Goal: Task Accomplishment & Management: Use online tool/utility

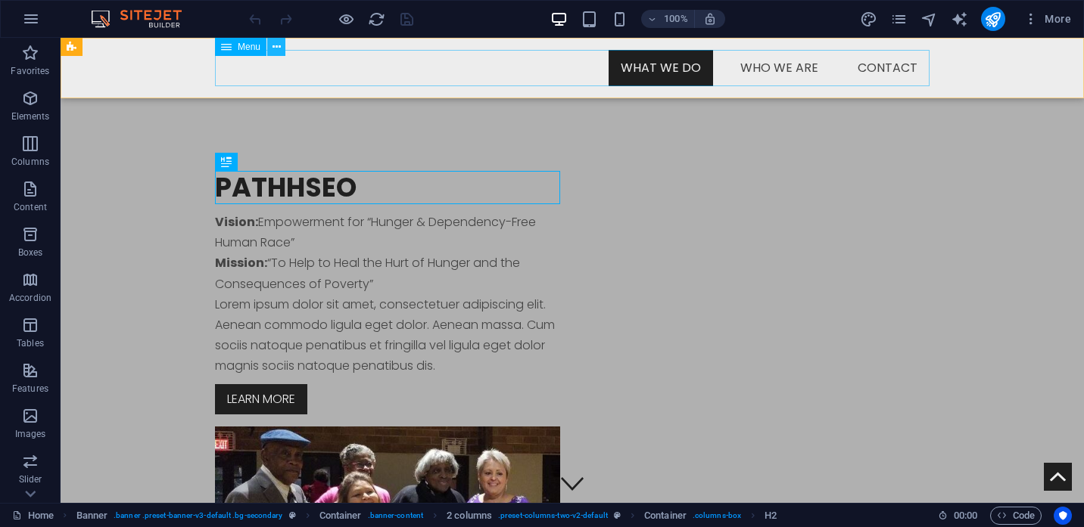
click at [278, 47] on icon at bounding box center [276, 47] width 8 height 16
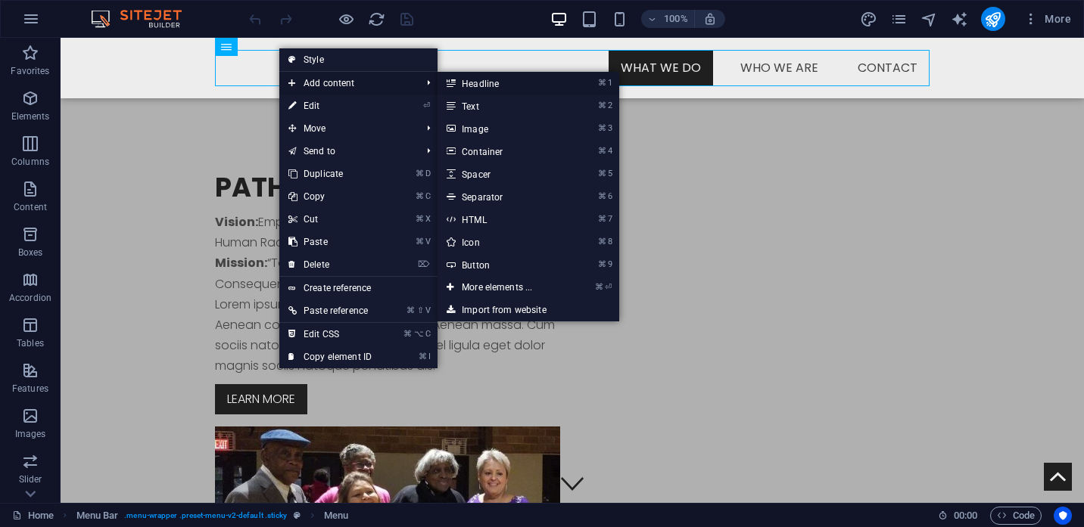
click at [473, 84] on link "⌘ 1 Headline" at bounding box center [499, 83] width 125 height 23
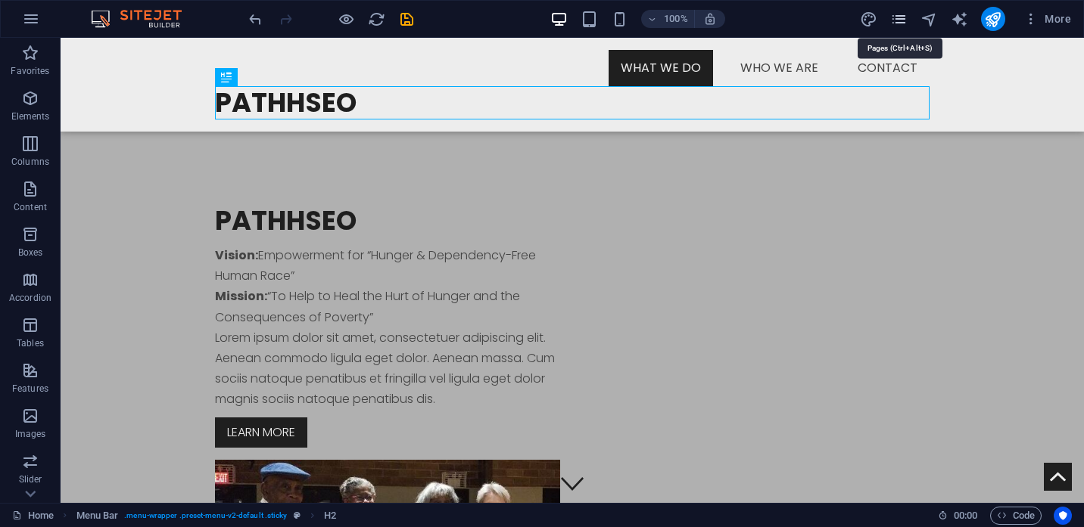
click at [903, 20] on icon "pages" at bounding box center [898, 19] width 17 height 17
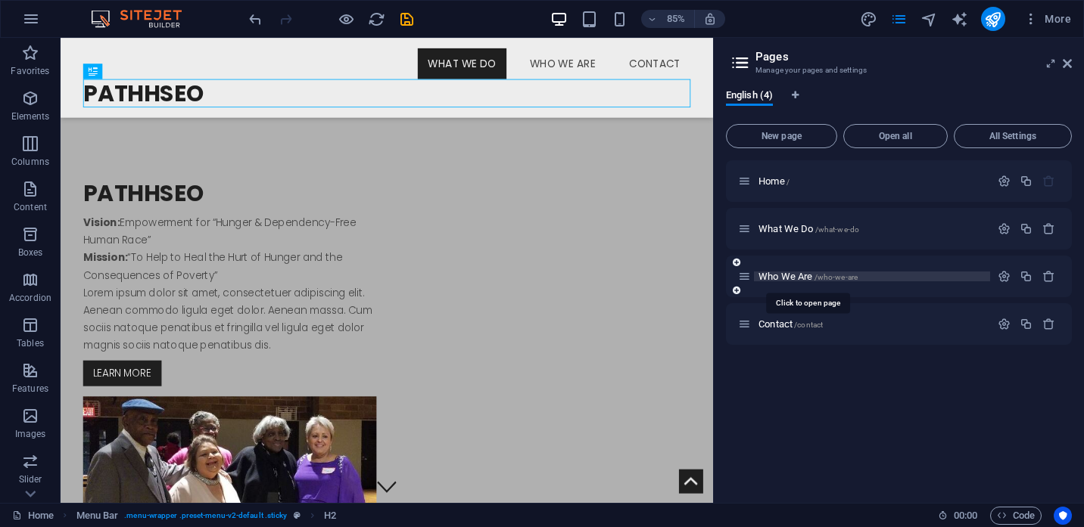
click at [790, 282] on span "Who We Are /who-we-are" at bounding box center [807, 276] width 99 height 11
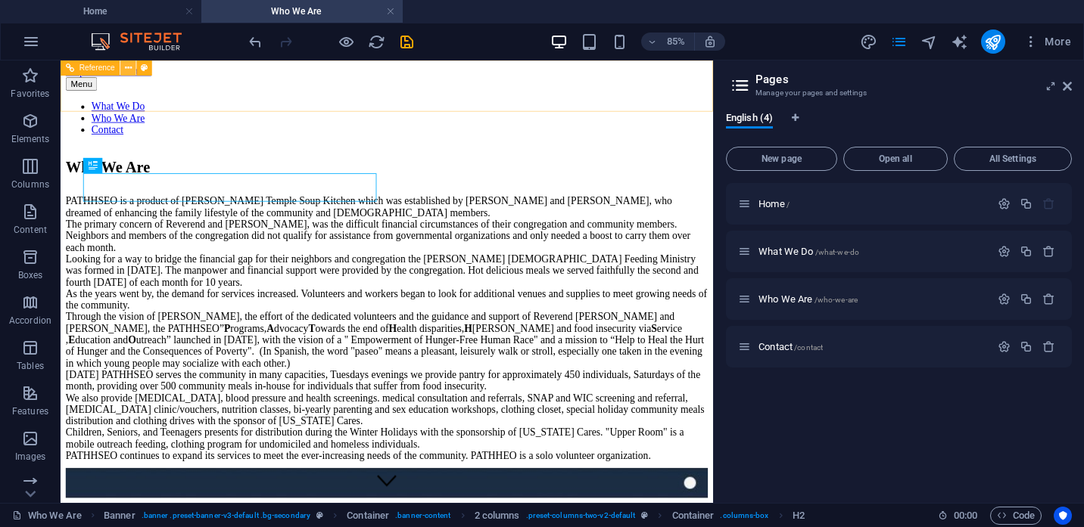
click at [132, 72] on icon at bounding box center [128, 68] width 7 height 14
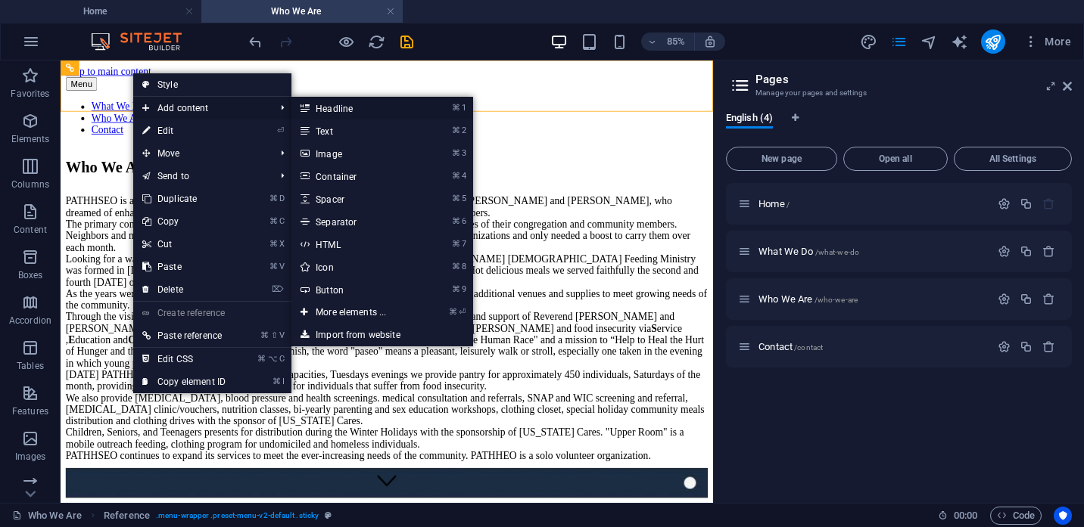
click at [330, 108] on link "⌘ 1 Headline" at bounding box center [353, 108] width 125 height 23
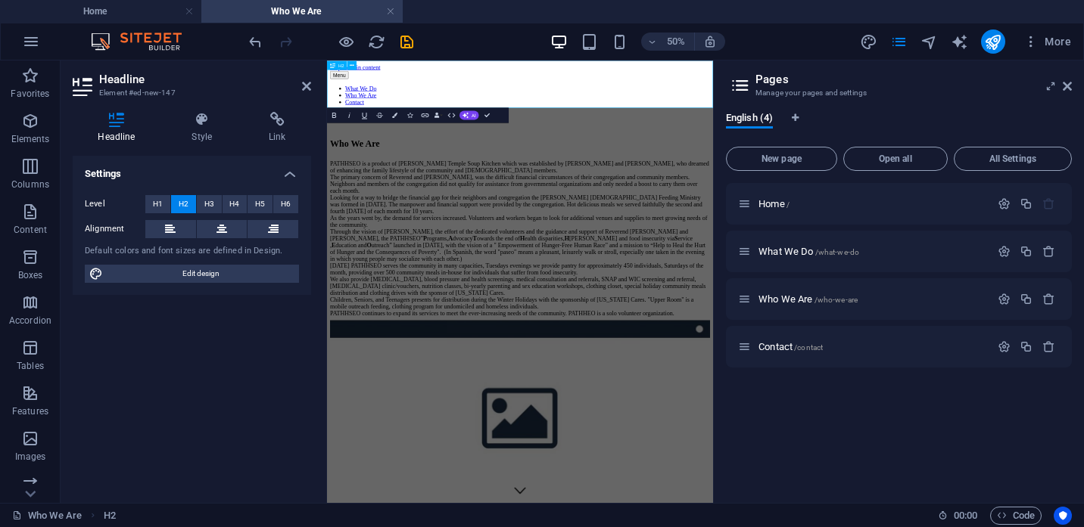
click at [514, 164] on h2 "New headline" at bounding box center [713, 174] width 760 height 20
click at [595, 360] on div "PATHHSEO is a product of [PERSON_NAME] Temple Soup Kitchen which was establishe…" at bounding box center [713, 414] width 760 height 313
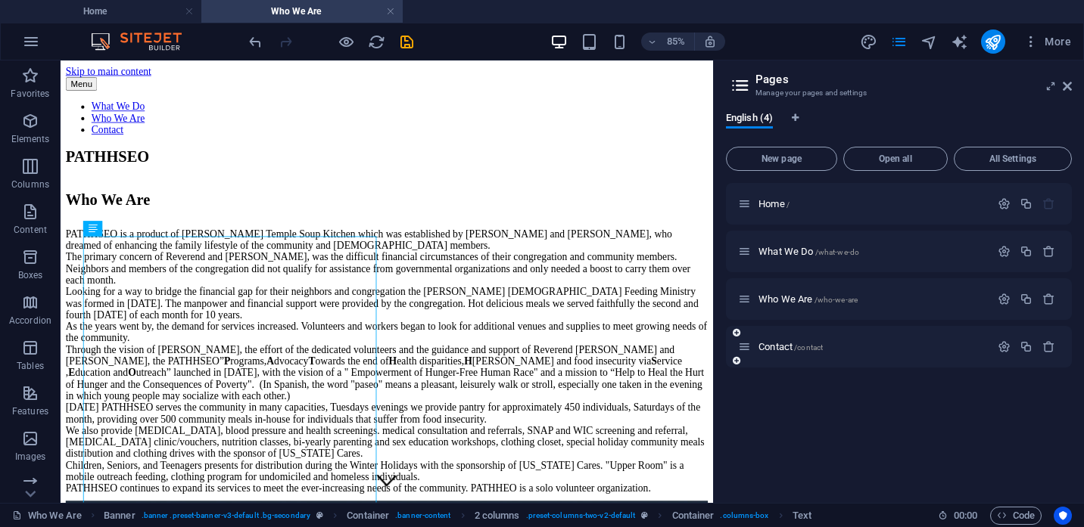
click at [784, 353] on div "Contact /contact" at bounding box center [864, 346] width 252 height 17
click at [776, 210] on div "Home /" at bounding box center [864, 203] width 252 height 17
click at [776, 206] on span "Home /" at bounding box center [773, 203] width 31 height 11
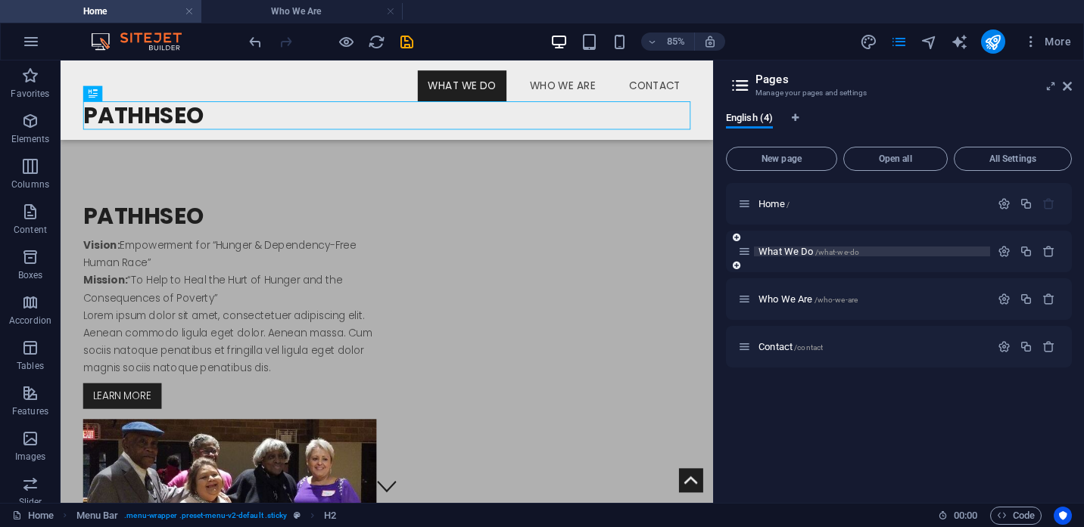
click at [774, 254] on span "What We Do /what-we-do" at bounding box center [808, 251] width 101 height 11
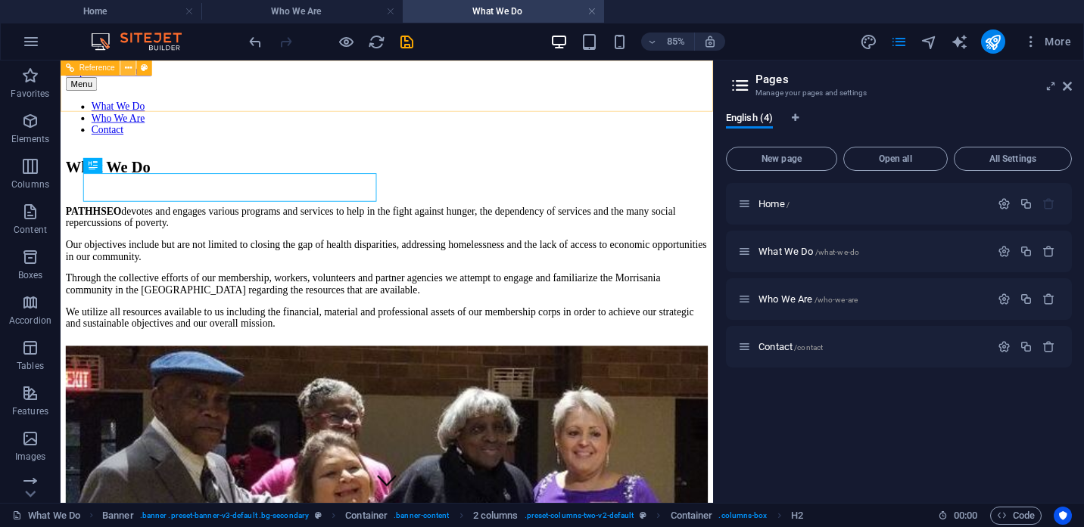
click at [129, 69] on icon at bounding box center [128, 68] width 7 height 14
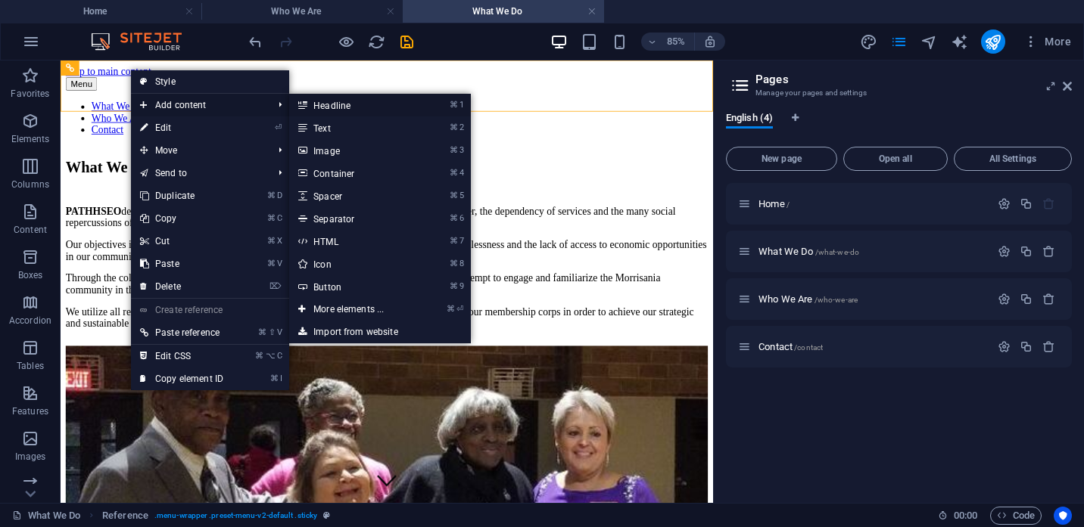
click at [347, 105] on link "⌘ 1 Headline" at bounding box center [351, 105] width 125 height 23
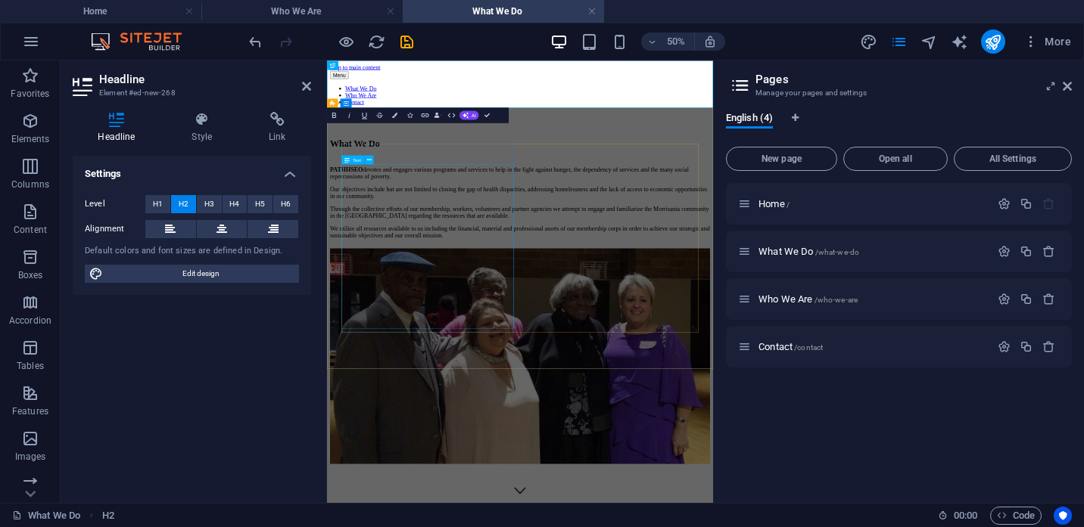
click at [565, 403] on div "PATHHSEO devotes and engages various programs and services to help in the fight…" at bounding box center [713, 342] width 760 height 145
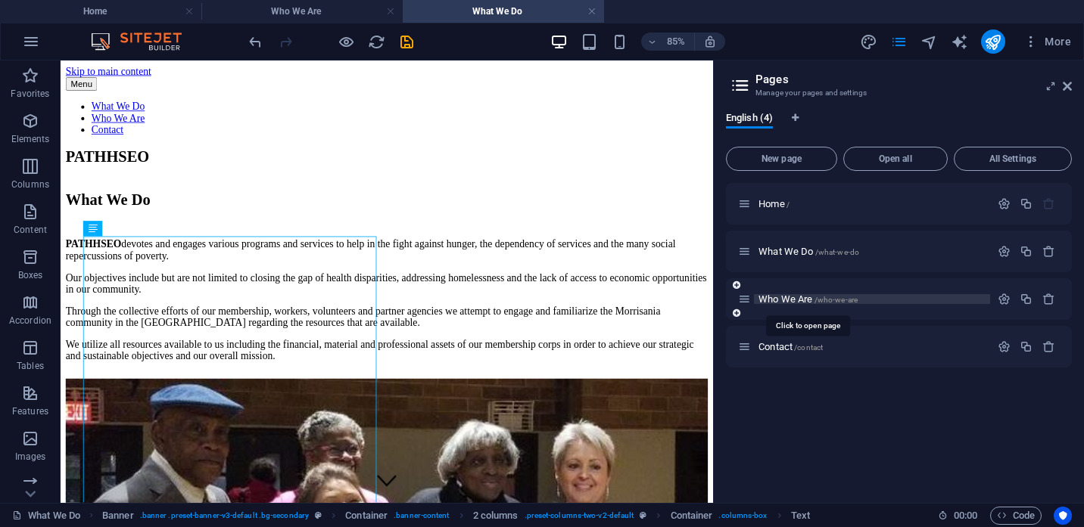
click at [775, 301] on span "Who We Are /who-we-are" at bounding box center [807, 299] width 99 height 11
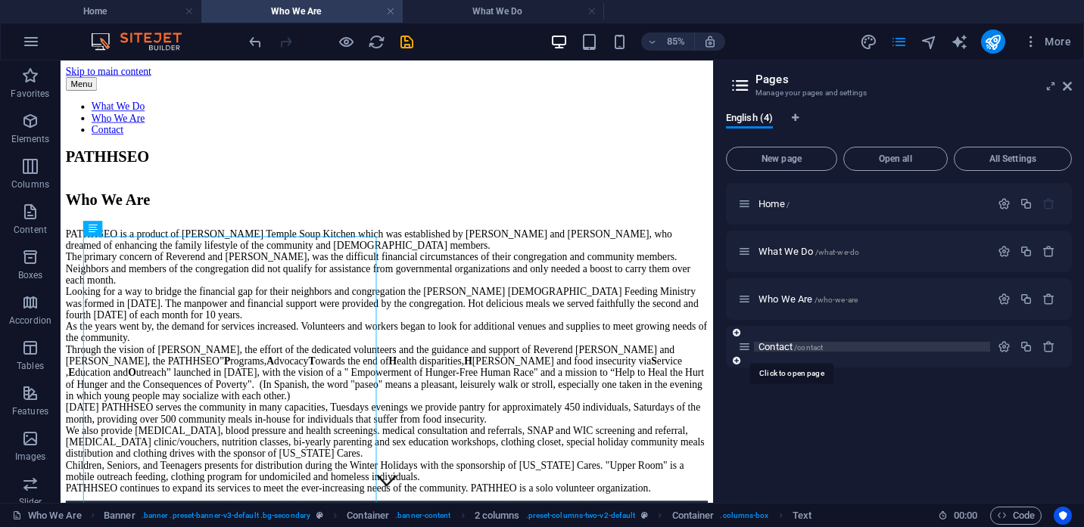
click at [781, 345] on span "Contact /contact" at bounding box center [790, 346] width 64 height 11
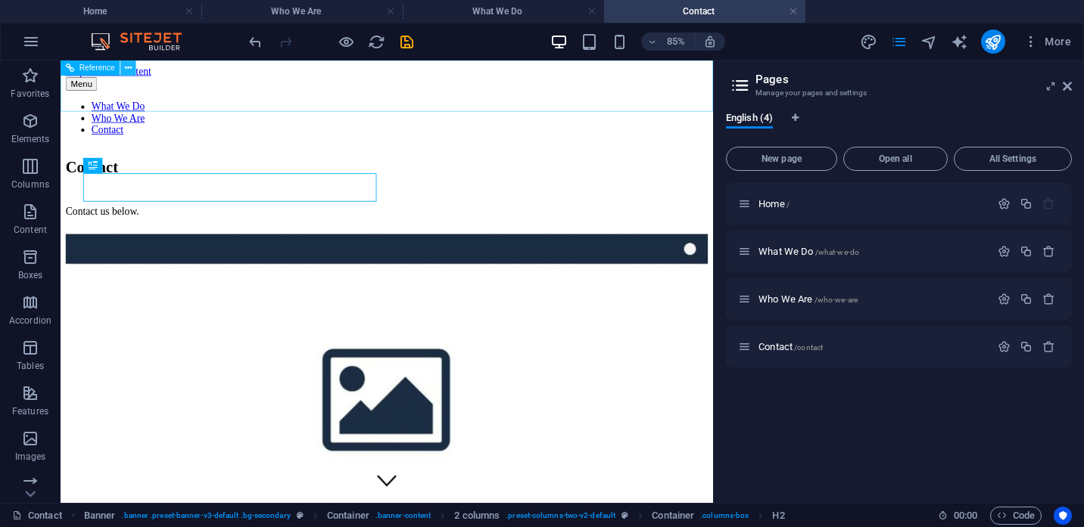
click at [130, 71] on icon at bounding box center [128, 68] width 7 height 14
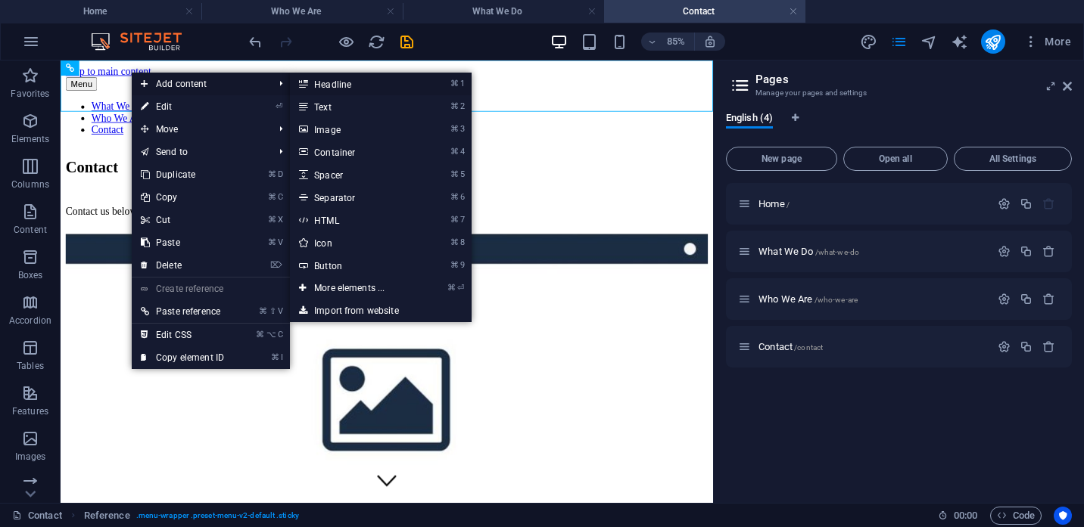
click at [328, 89] on link "⌘ 1 Headline" at bounding box center [352, 84] width 125 height 23
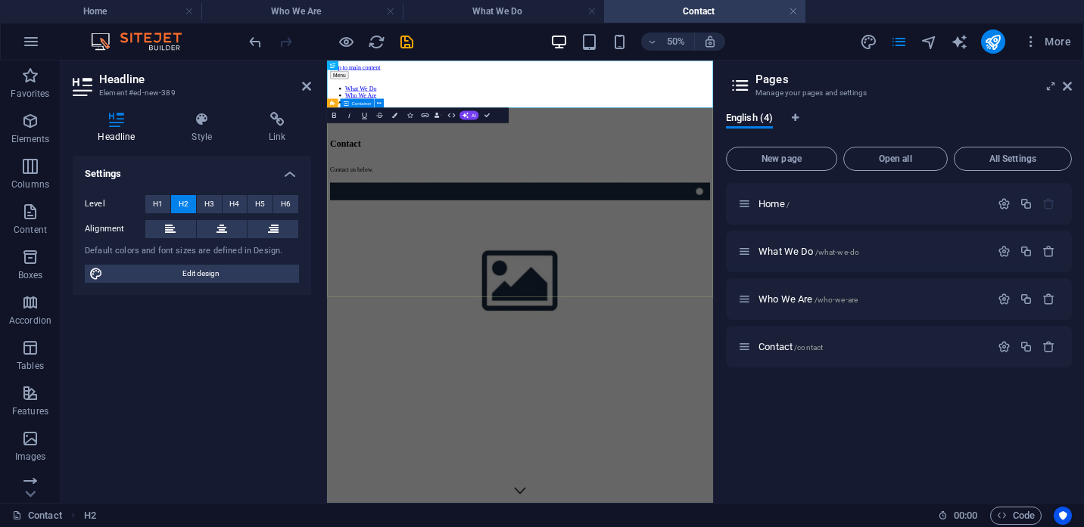
click at [539, 499] on div "Contact Contact us below." at bounding box center [713, 448] width 760 height 496
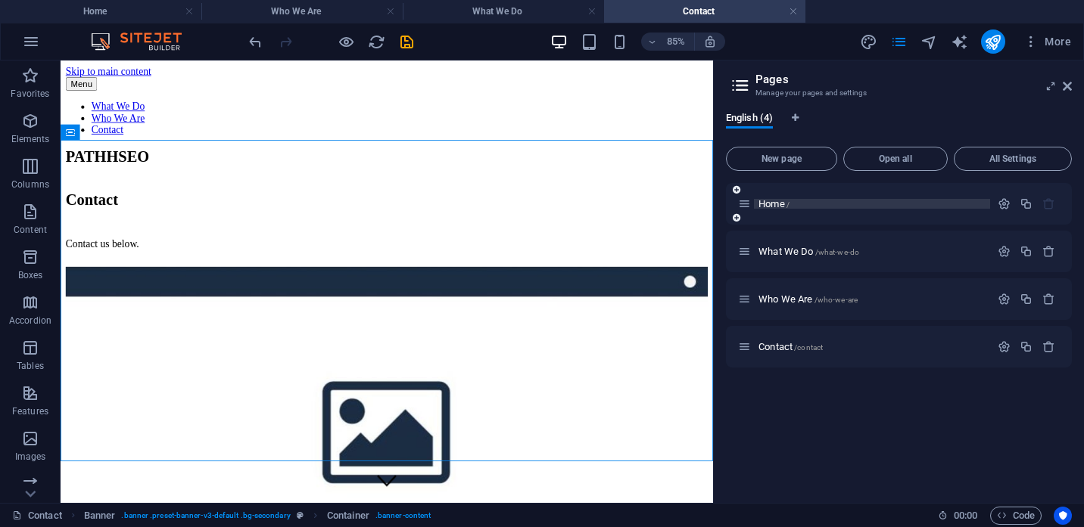
click at [776, 207] on span "Home /" at bounding box center [773, 203] width 31 height 11
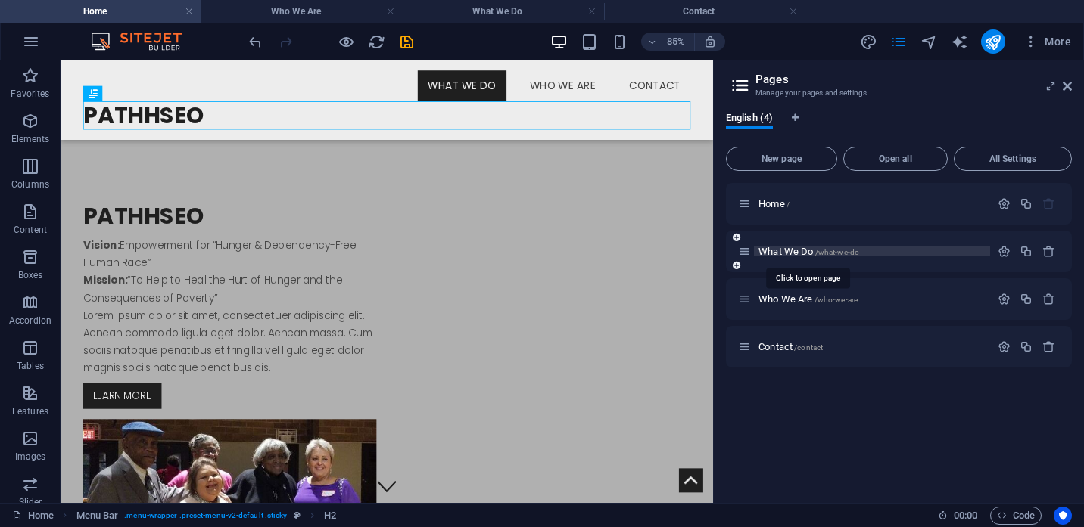
click at [776, 250] on span "What We Do /what-we-do" at bounding box center [808, 251] width 101 height 11
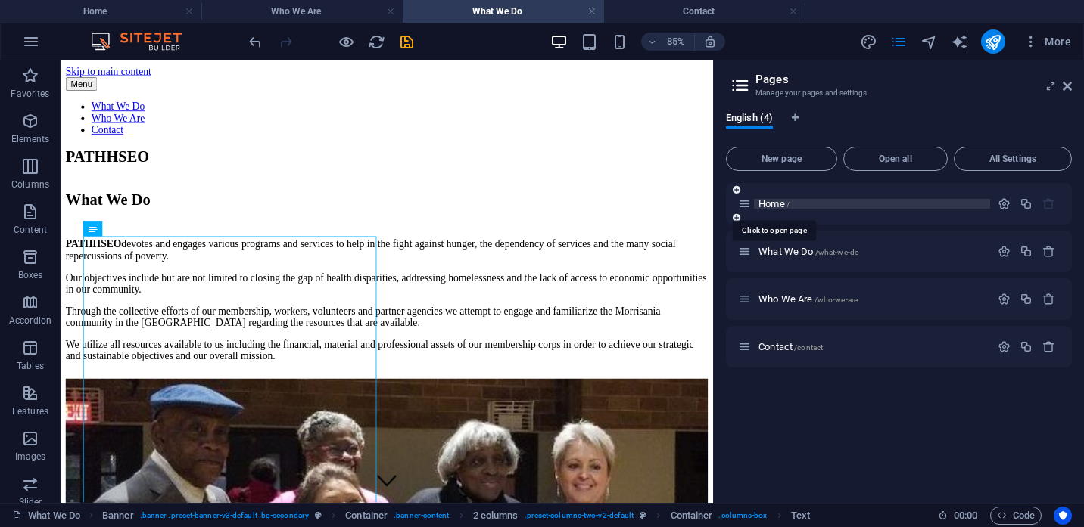
click at [776, 203] on span "Home /" at bounding box center [773, 203] width 31 height 11
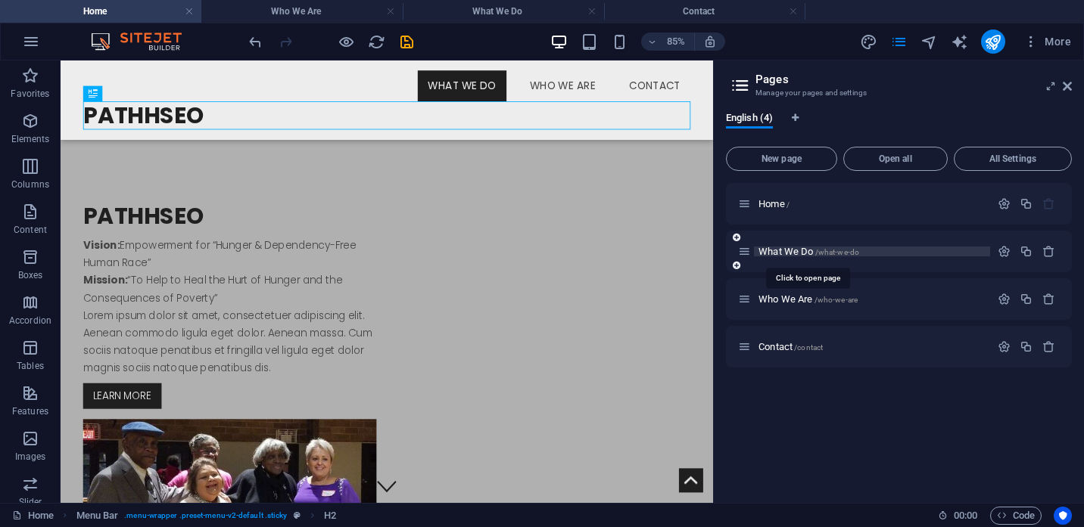
click at [773, 254] on span "What We Do /what-we-do" at bounding box center [808, 251] width 101 height 11
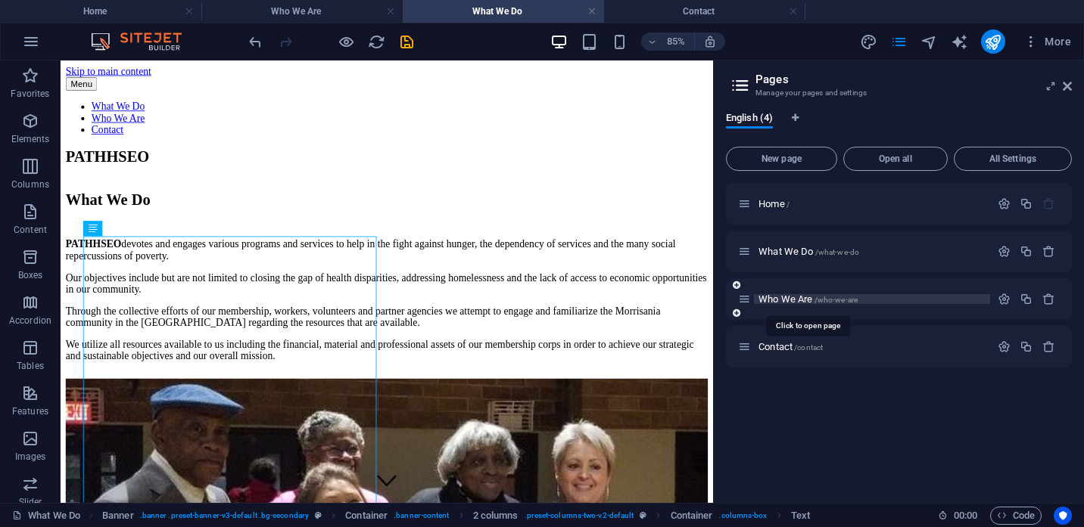
click at [782, 300] on span "Who We Are /who-we-are" at bounding box center [807, 299] width 99 height 11
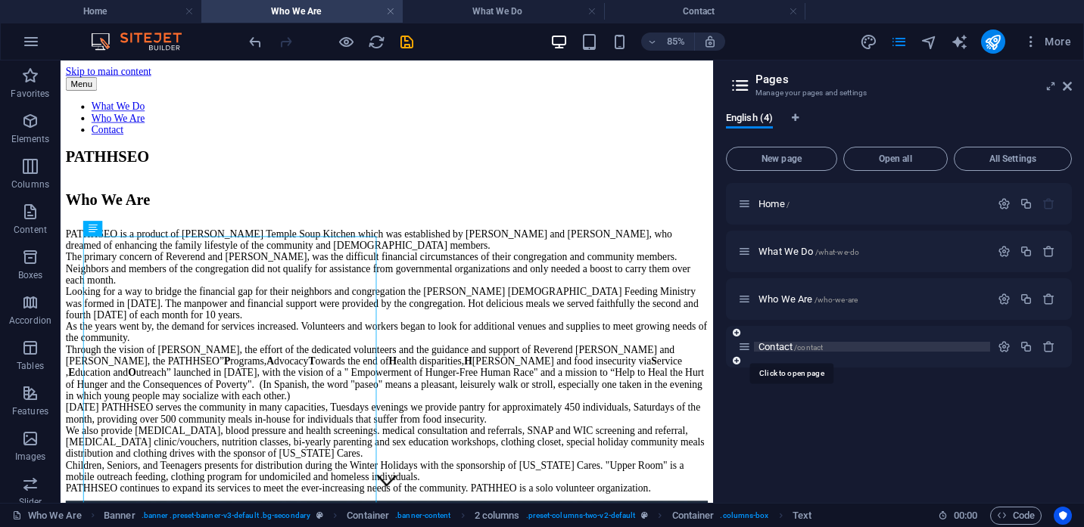
click at [777, 347] on span "Contact /contact" at bounding box center [790, 346] width 64 height 11
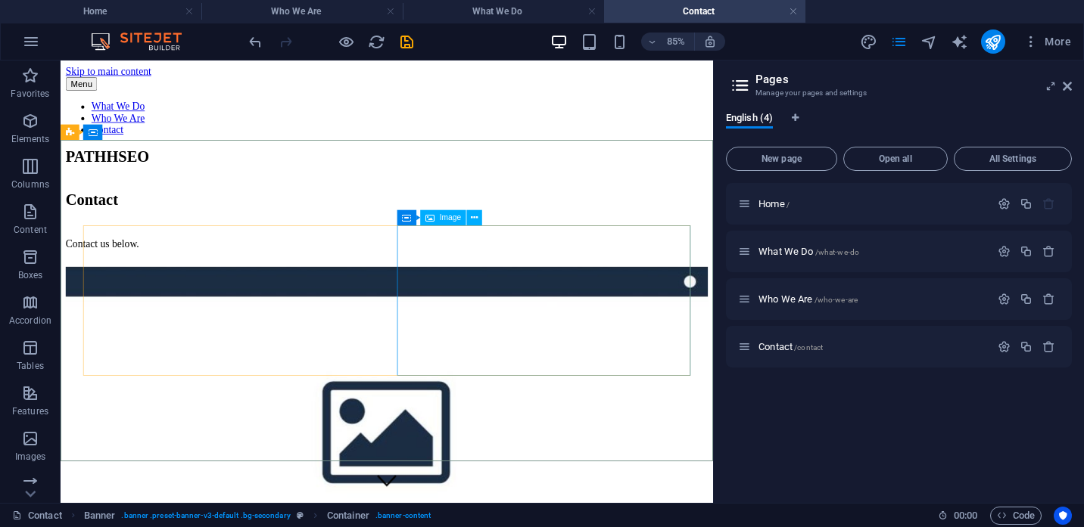
click at [450, 221] on span "Image" at bounding box center [450, 218] width 21 height 8
select select "%"
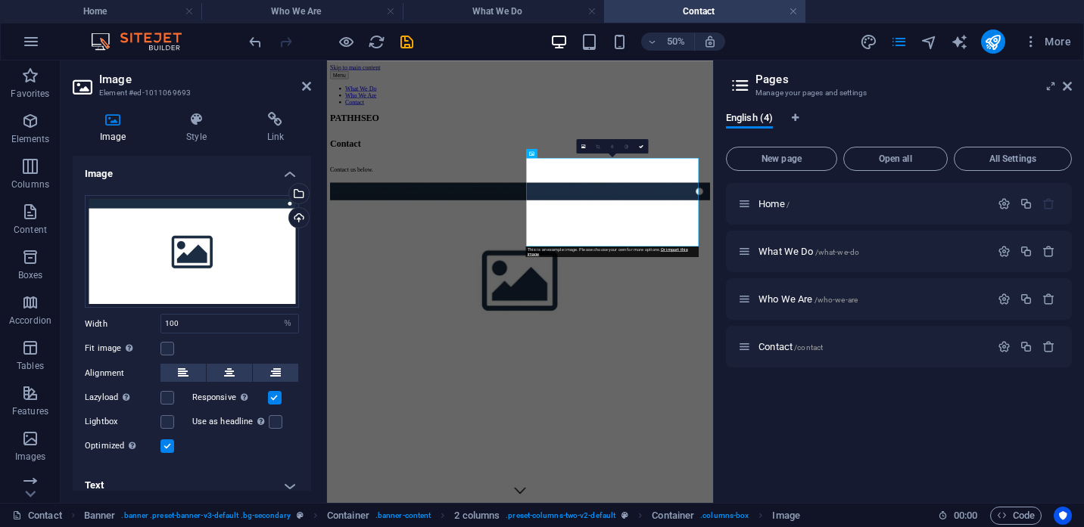
click at [1065, 93] on header "Pages Manage your pages and settings" at bounding box center [900, 80] width 343 height 39
click at [1067, 85] on icon at bounding box center [1066, 86] width 9 height 12
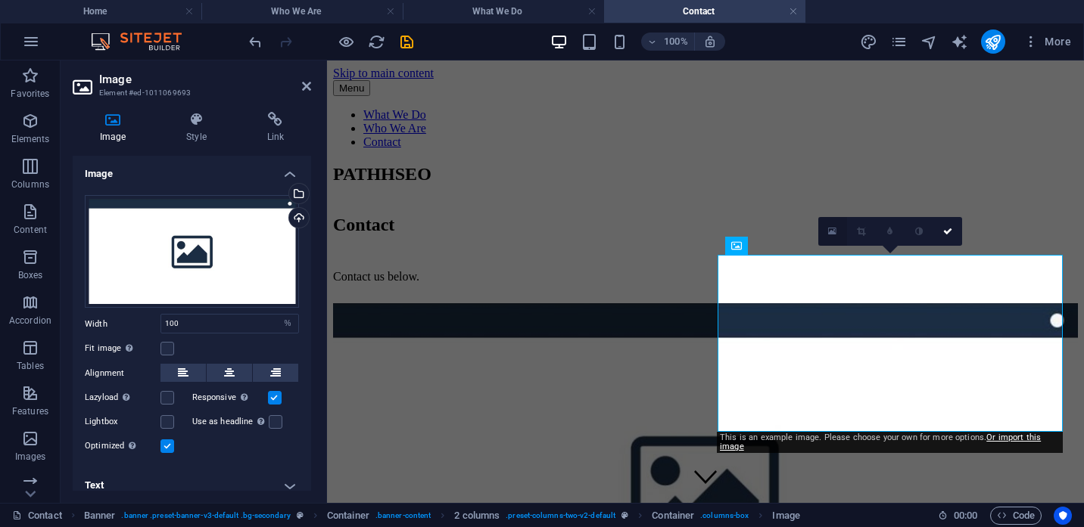
click at [831, 232] on icon at bounding box center [832, 231] width 8 height 11
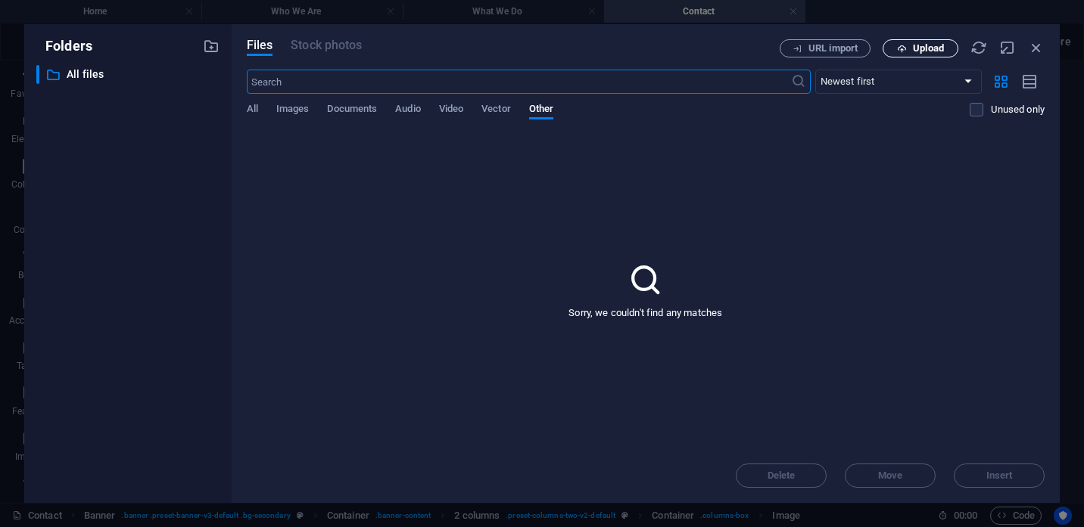
click at [918, 48] on span "Upload" at bounding box center [928, 48] width 31 height 9
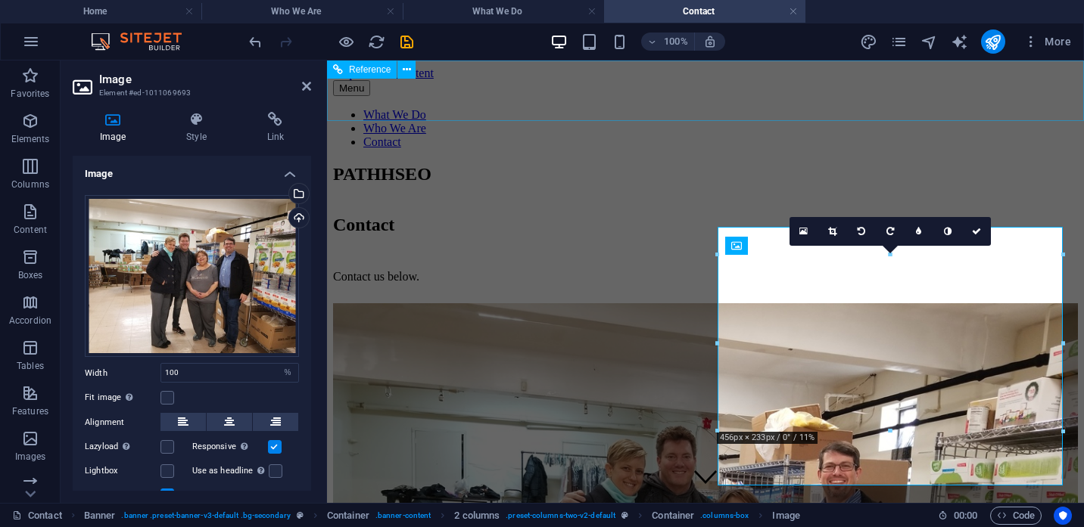
click at [601, 114] on div "Menu What We Do Who We Are Contact" at bounding box center [705, 114] width 745 height 69
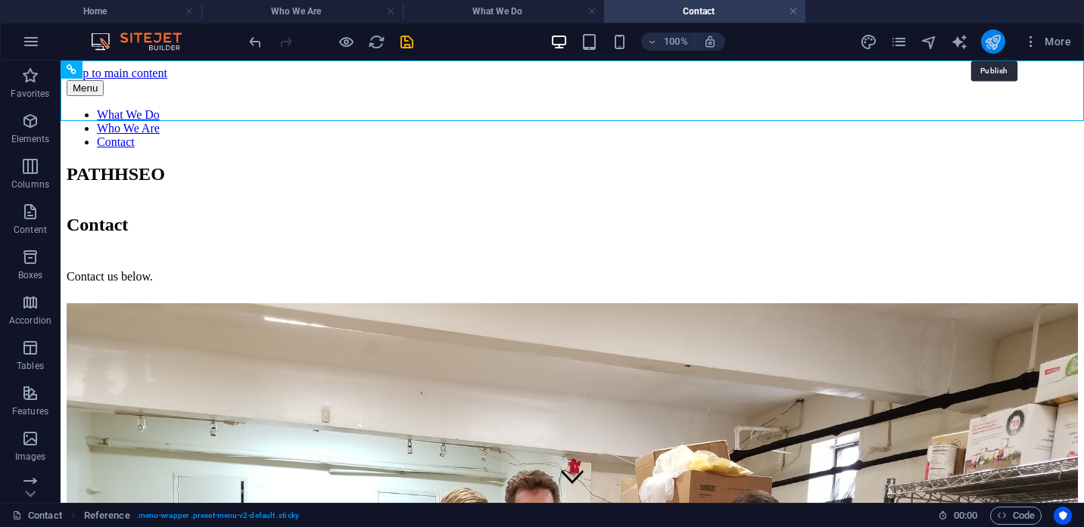
click at [994, 42] on icon "publish" at bounding box center [992, 41] width 17 height 17
checkbox input "false"
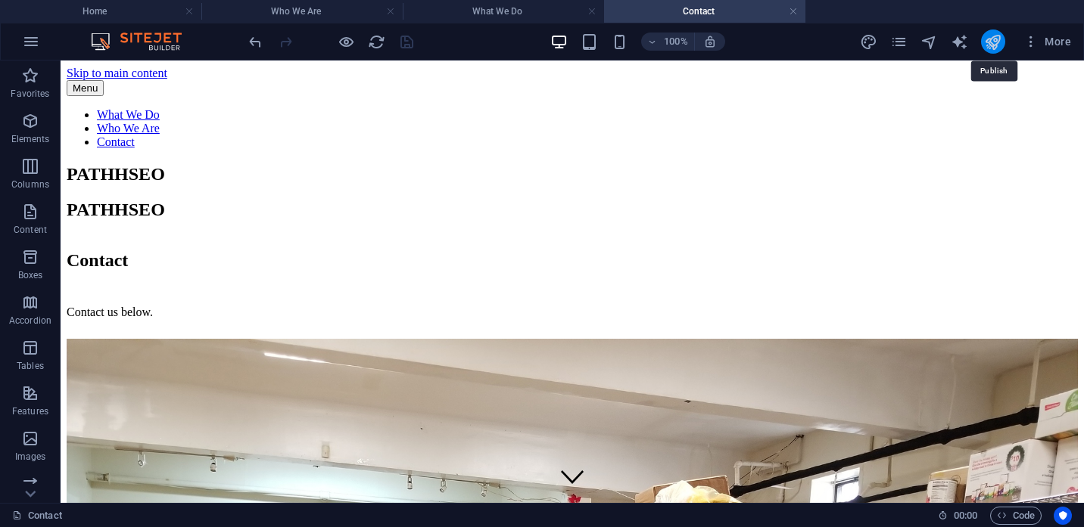
click at [993, 42] on icon "publish" at bounding box center [992, 41] width 17 height 17
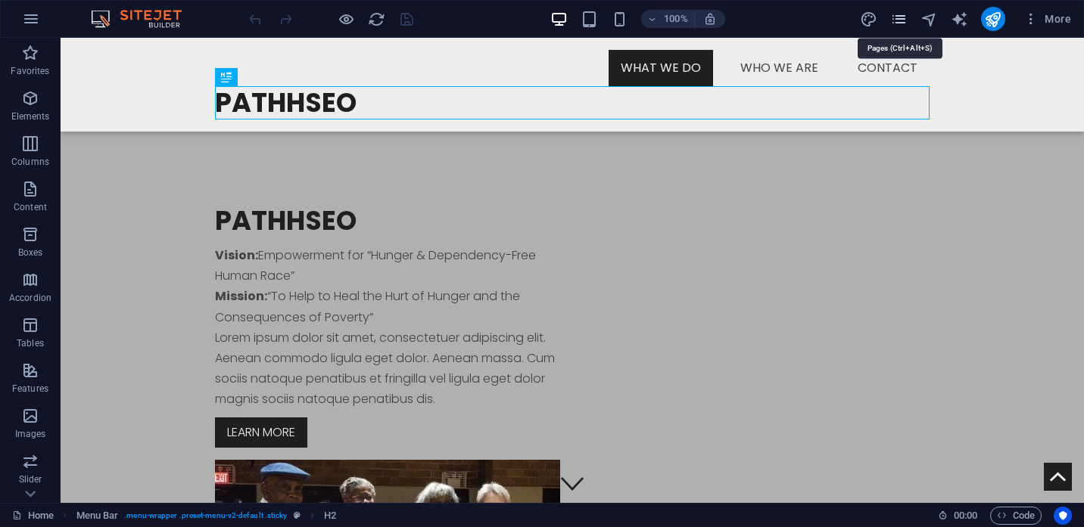
click at [903, 22] on icon "pages" at bounding box center [898, 19] width 17 height 17
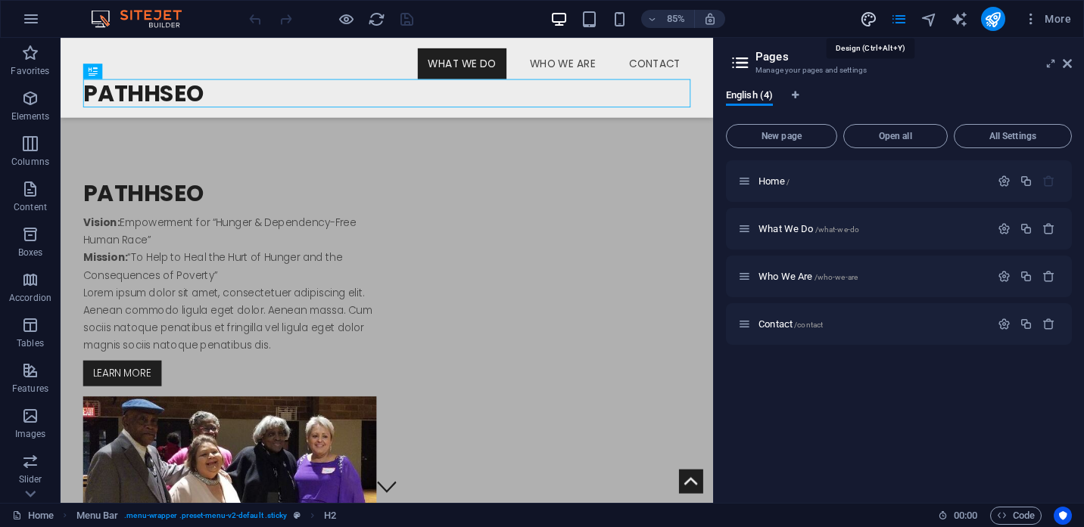
click at [863, 18] on icon "design" at bounding box center [868, 19] width 17 height 17
select select "px"
select select "300"
select select "px"
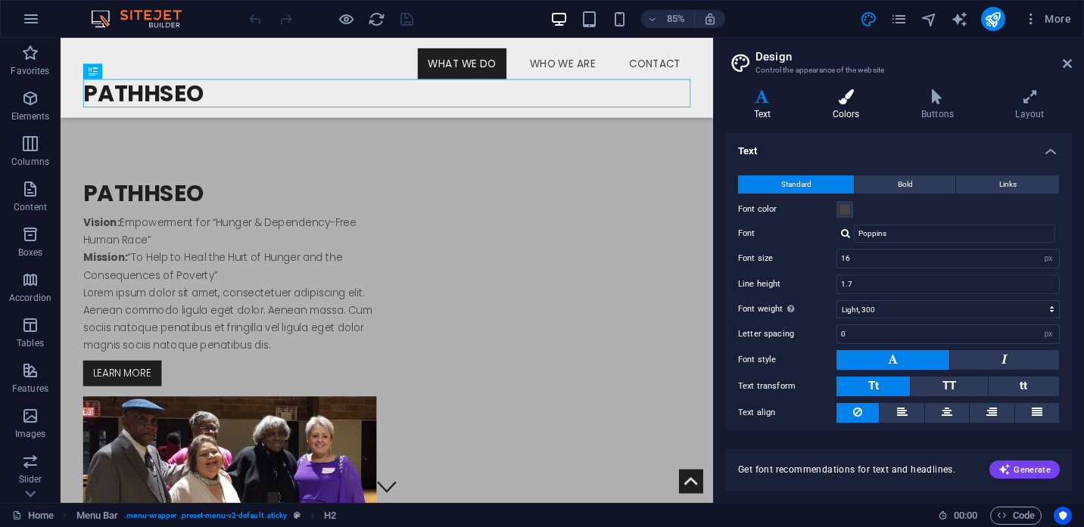
click at [863, 111] on h4 "Colors" at bounding box center [848, 105] width 89 height 32
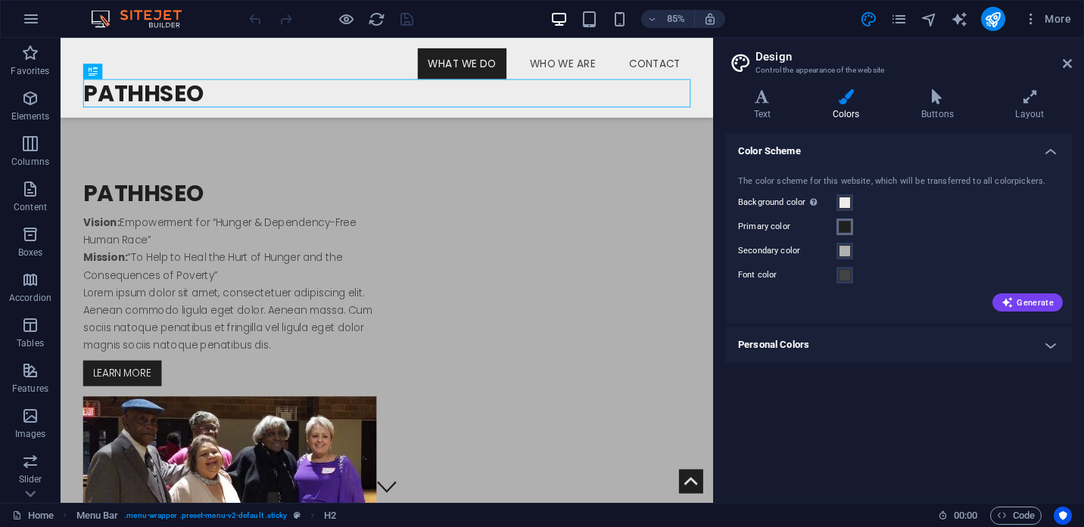
click at [845, 235] on button "Primary color" at bounding box center [844, 227] width 17 height 17
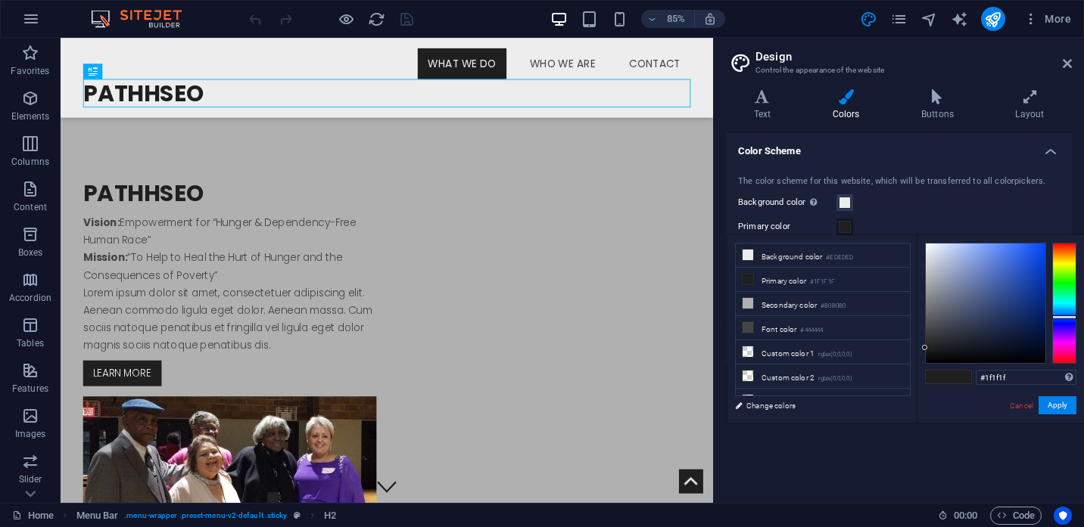
click at [1064, 317] on div at bounding box center [1064, 303] width 24 height 121
click at [1063, 316] on div at bounding box center [1064, 316] width 24 height 4
click at [994, 263] on div at bounding box center [986, 304] width 120 height 120
type input "#7ca1e4"
click at [979, 256] on div at bounding box center [986, 304] width 120 height 120
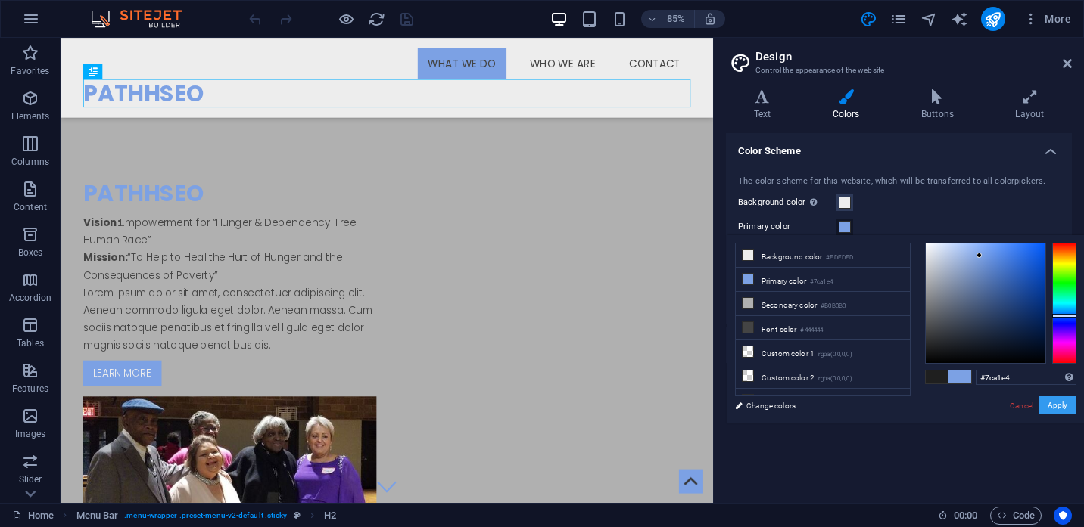
click at [1061, 408] on button "Apply" at bounding box center [1057, 406] width 38 height 18
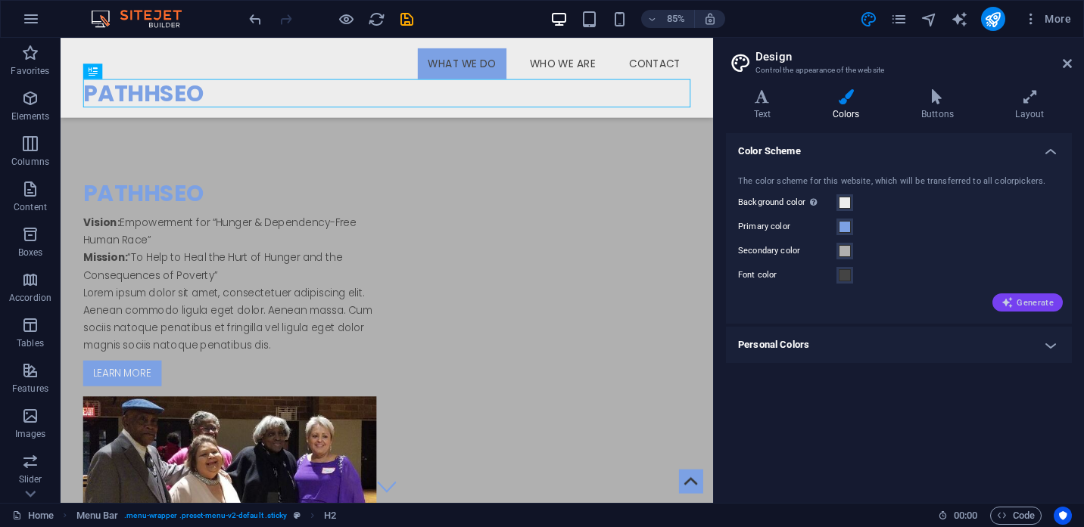
click at [1025, 303] on span "Generate" at bounding box center [1027, 303] width 52 height 12
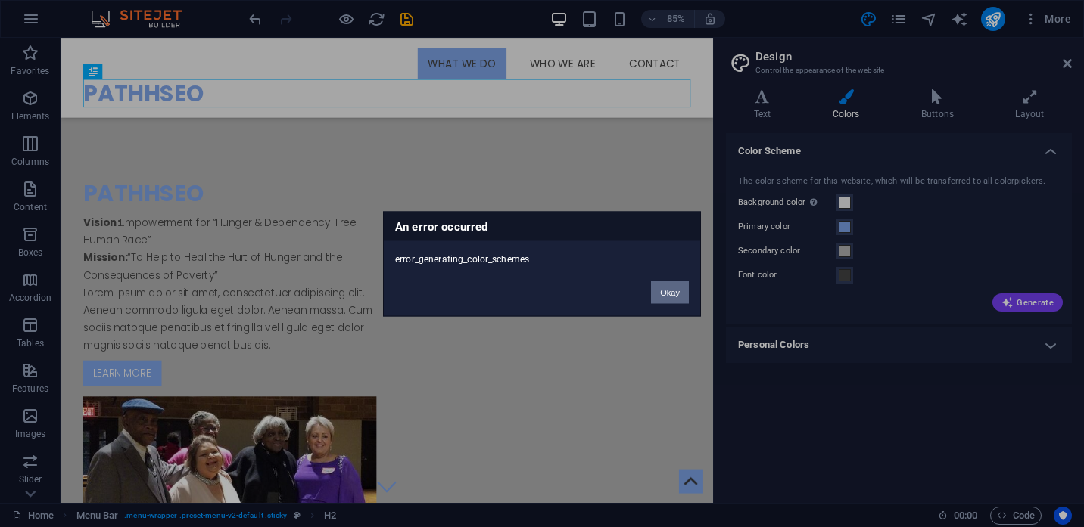
click at [666, 287] on button "Okay" at bounding box center [670, 292] width 38 height 23
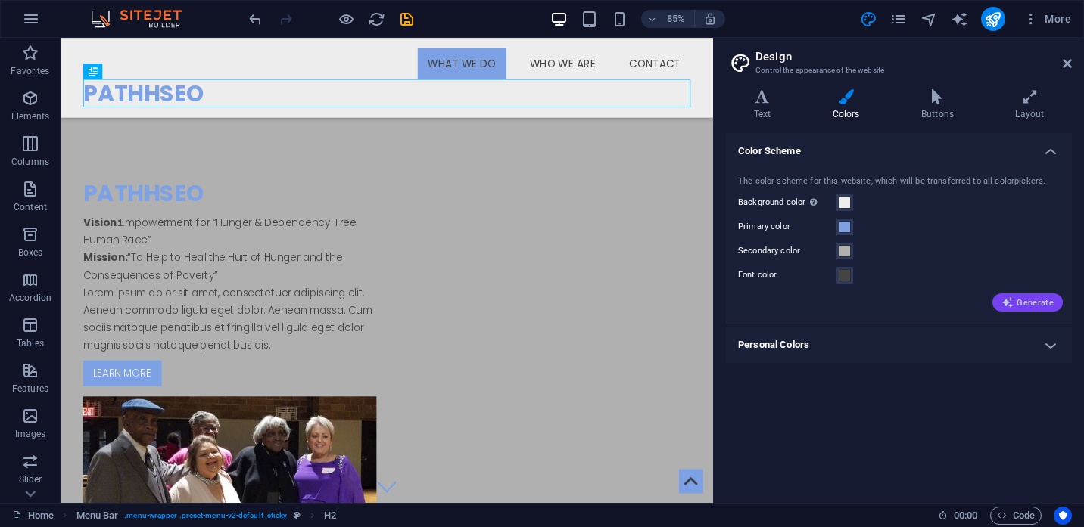
click at [1032, 301] on span "Generate" at bounding box center [1027, 303] width 52 height 12
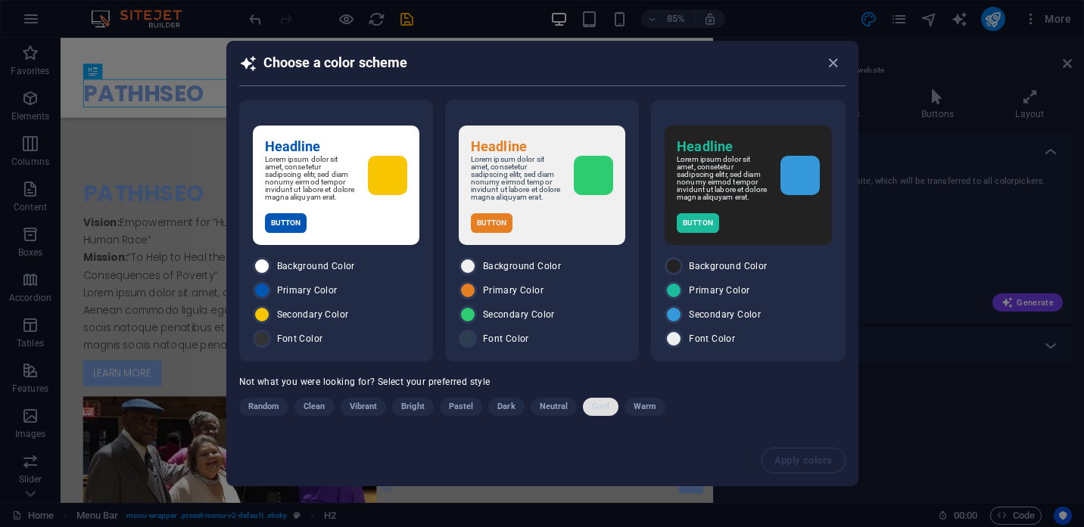
click at [602, 410] on span "Cool" at bounding box center [600, 407] width 17 height 18
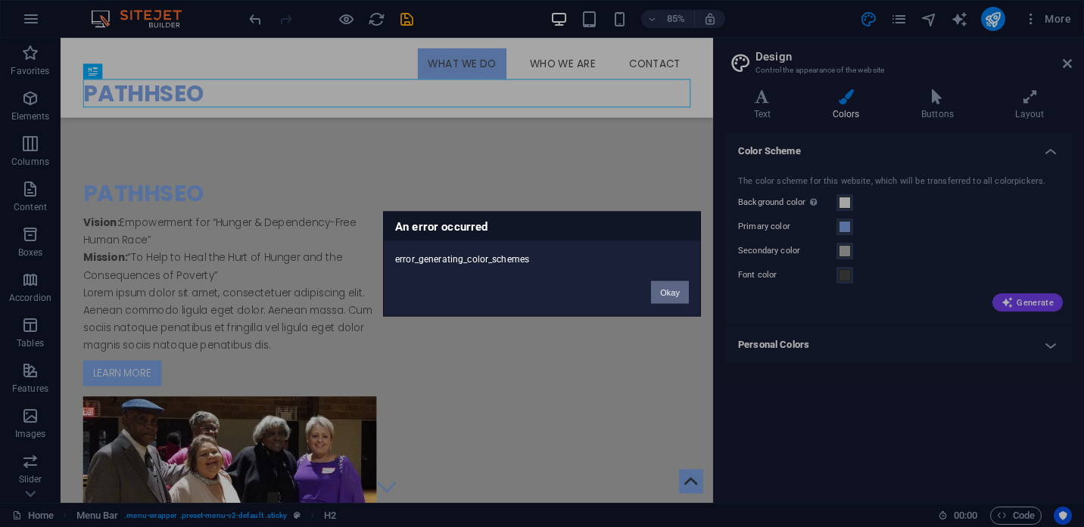
click at [667, 294] on button "Okay" at bounding box center [670, 292] width 38 height 23
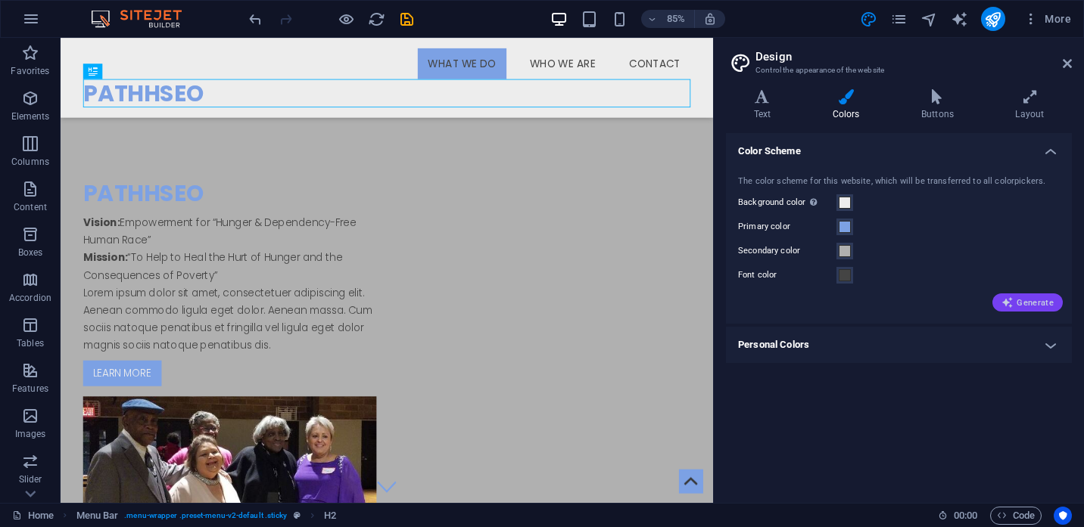
click at [1019, 303] on span "Generate" at bounding box center [1027, 303] width 52 height 12
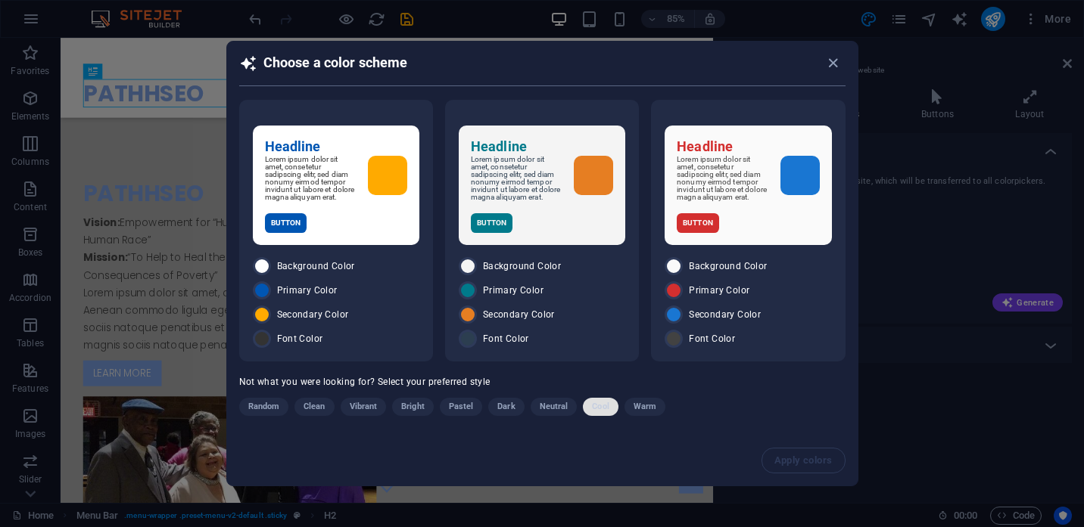
click at [602, 410] on span "Cool" at bounding box center [600, 407] width 17 height 18
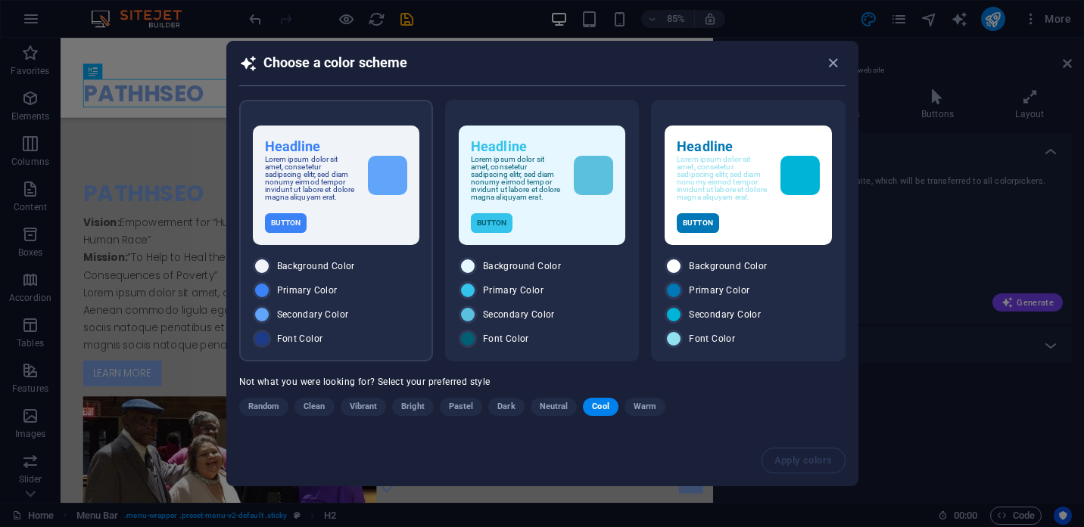
click at [333, 213] on div "Headline Lorem ipsum dolor sit amet, consetetur sadipscing elitr, sed diam nonu…" at bounding box center [336, 186] width 166 height 120
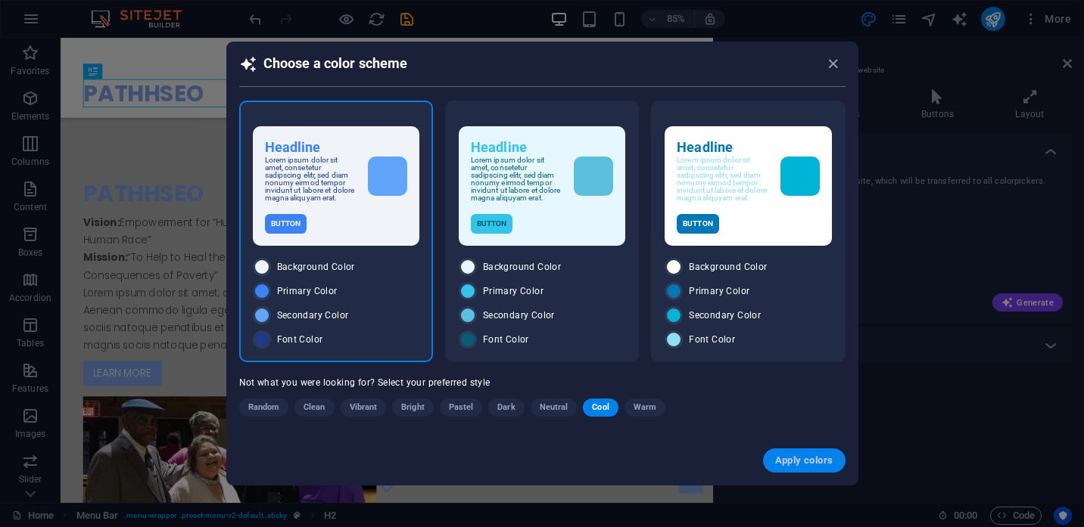
click at [794, 462] on span "Apply colors" at bounding box center [804, 461] width 58 height 12
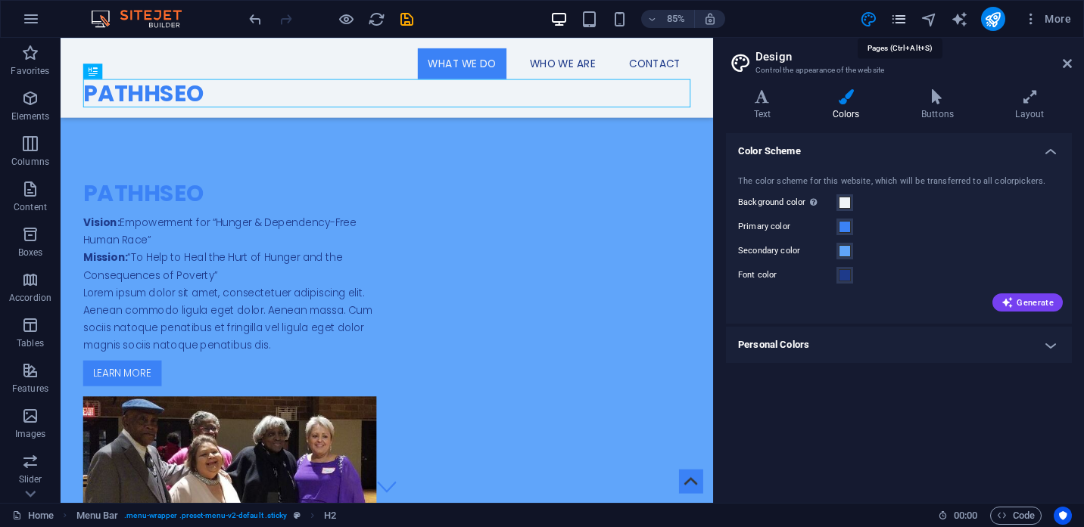
click at [902, 20] on icon "pages" at bounding box center [898, 19] width 17 height 17
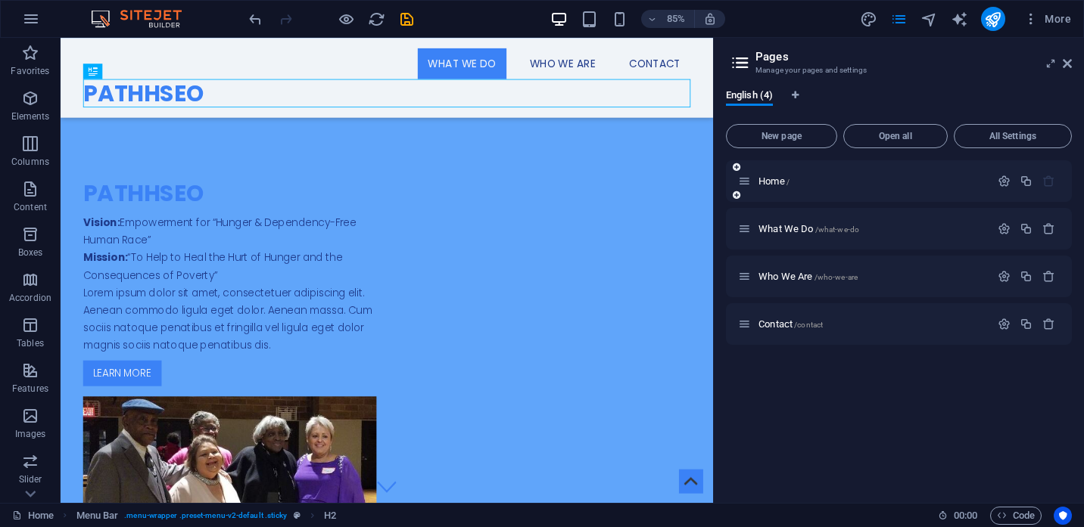
click at [796, 190] on div "Home /" at bounding box center [864, 181] width 252 height 17
click at [779, 183] on span "Home /" at bounding box center [773, 181] width 31 height 11
click at [790, 231] on span "What We Do /what-we-do" at bounding box center [808, 228] width 101 height 11
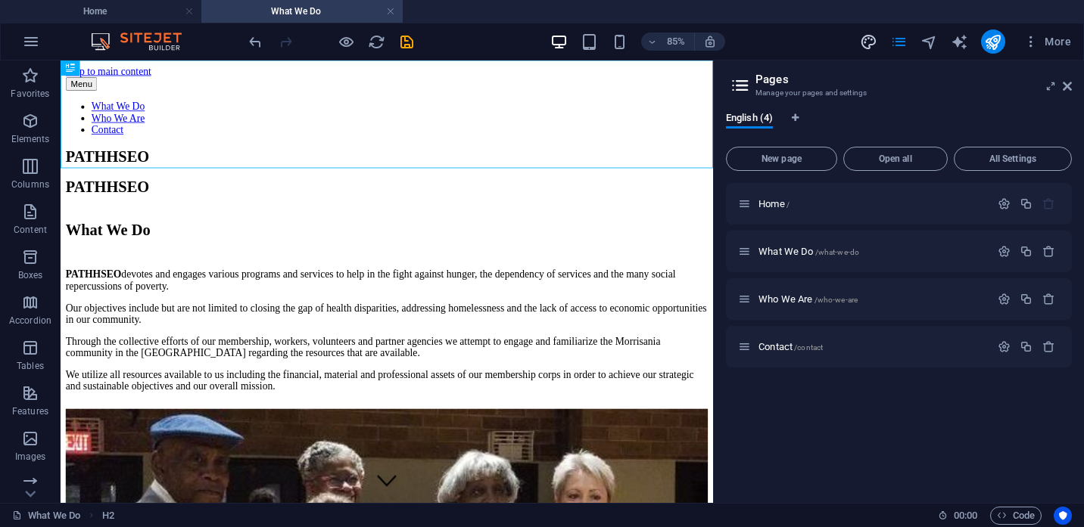
click at [870, 43] on icon "design" at bounding box center [868, 41] width 17 height 17
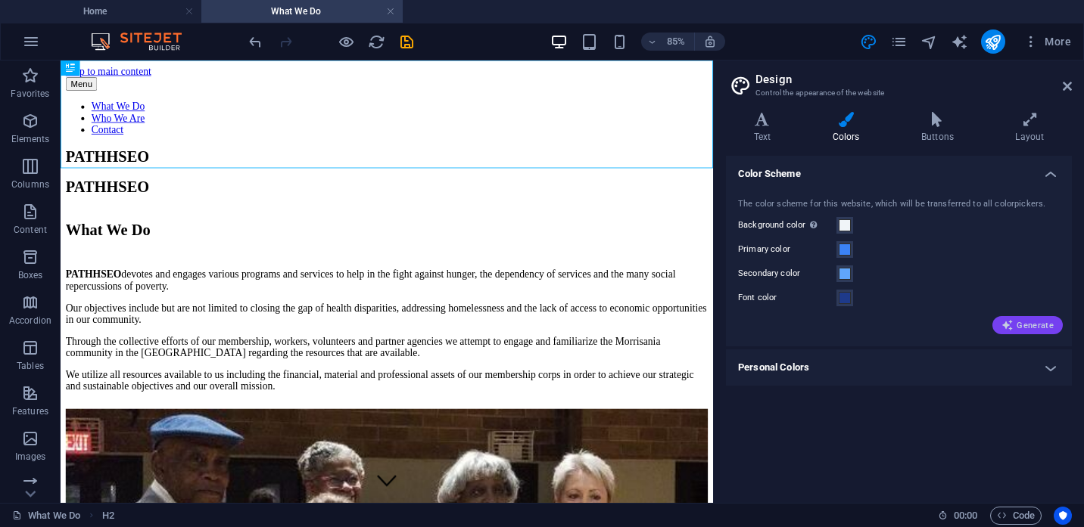
click at [1034, 325] on span "Generate" at bounding box center [1027, 325] width 52 height 12
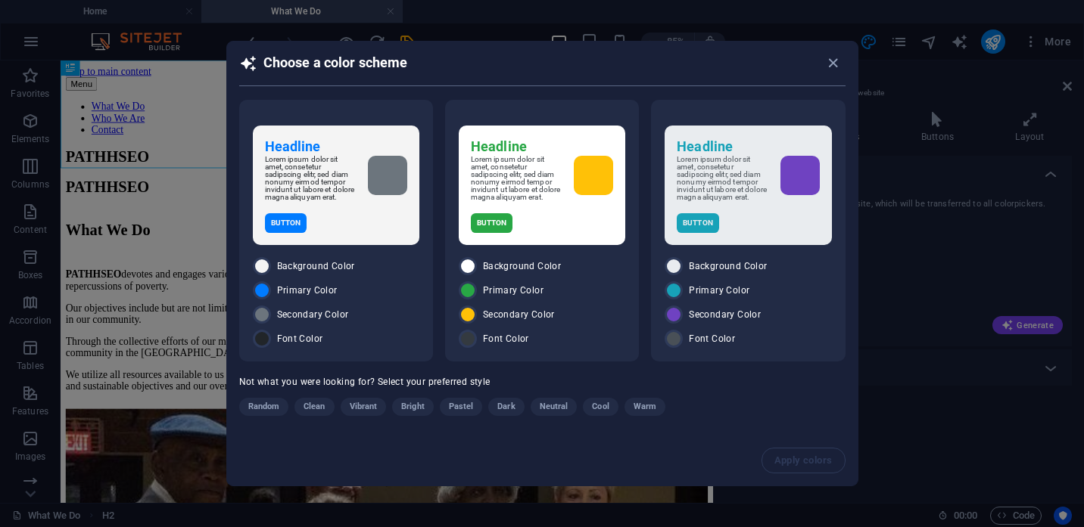
click at [600, 407] on span "Cool" at bounding box center [600, 407] width 17 height 18
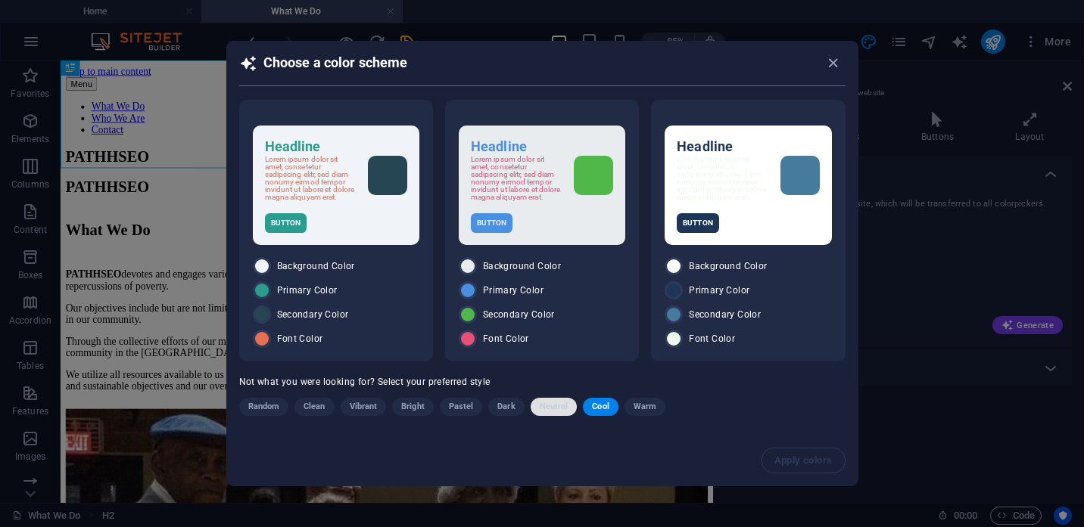
click at [550, 412] on span "Neutral" at bounding box center [554, 407] width 29 height 18
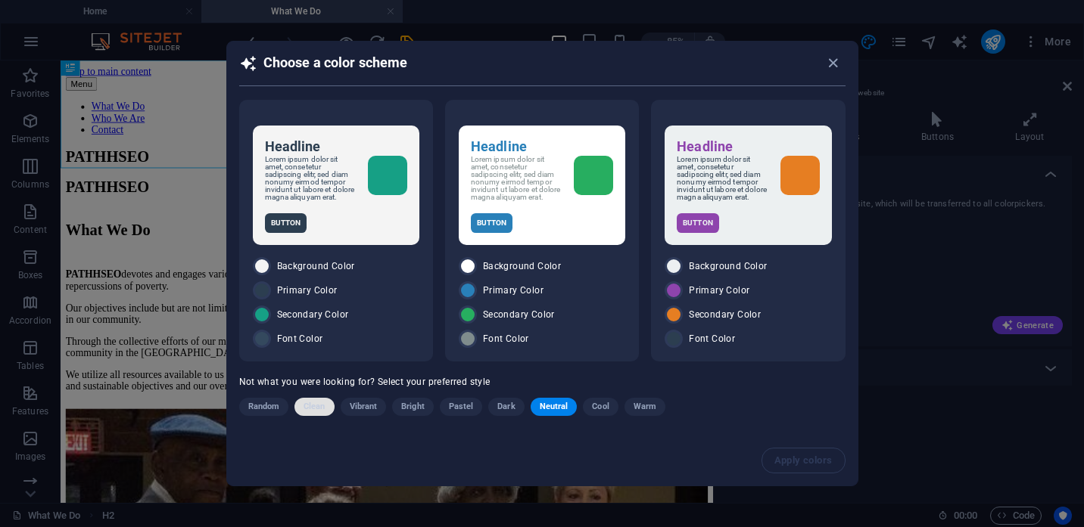
click at [314, 412] on span "Clean" at bounding box center [313, 407] width 21 height 18
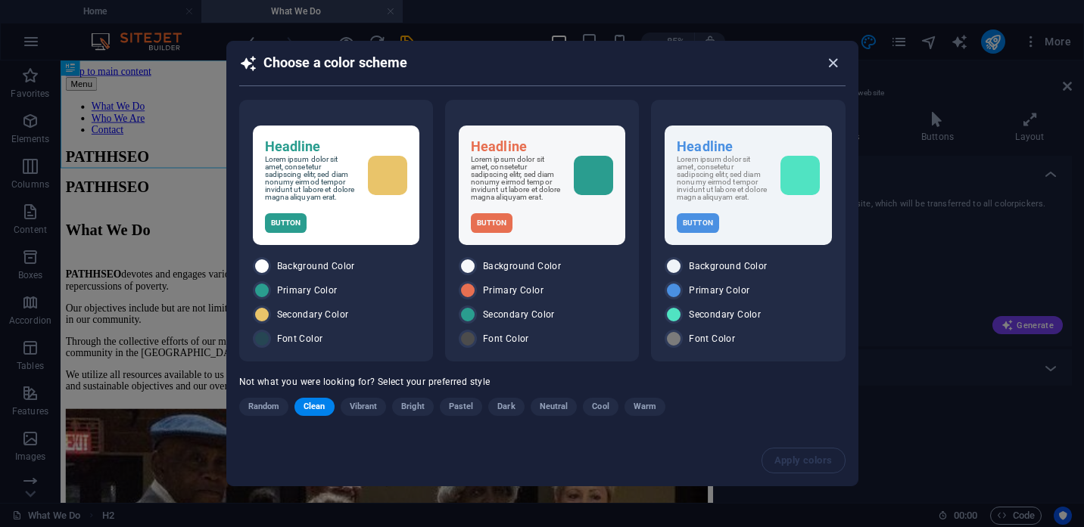
click at [834, 58] on icon "button" at bounding box center [832, 62] width 17 height 17
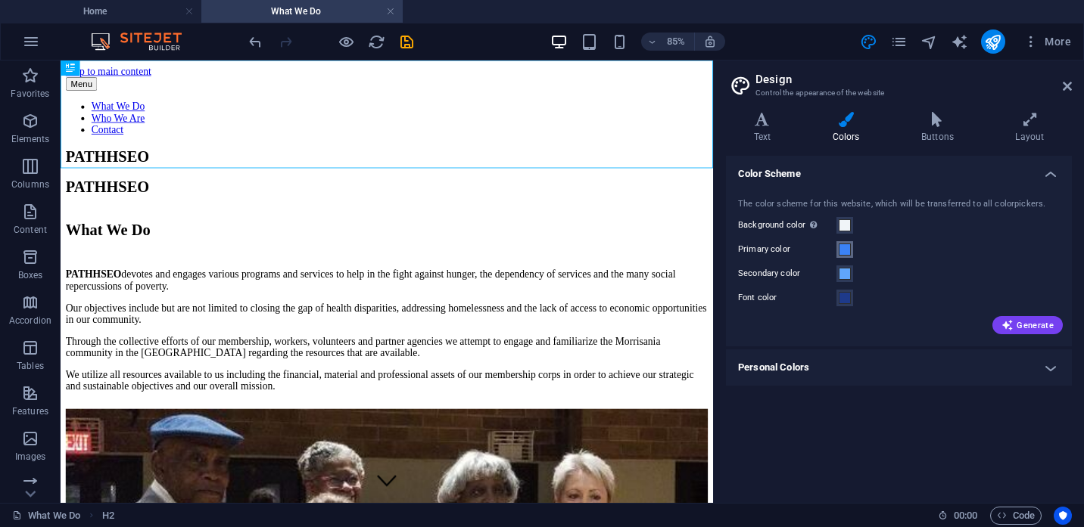
click at [847, 252] on span at bounding box center [844, 250] width 12 height 12
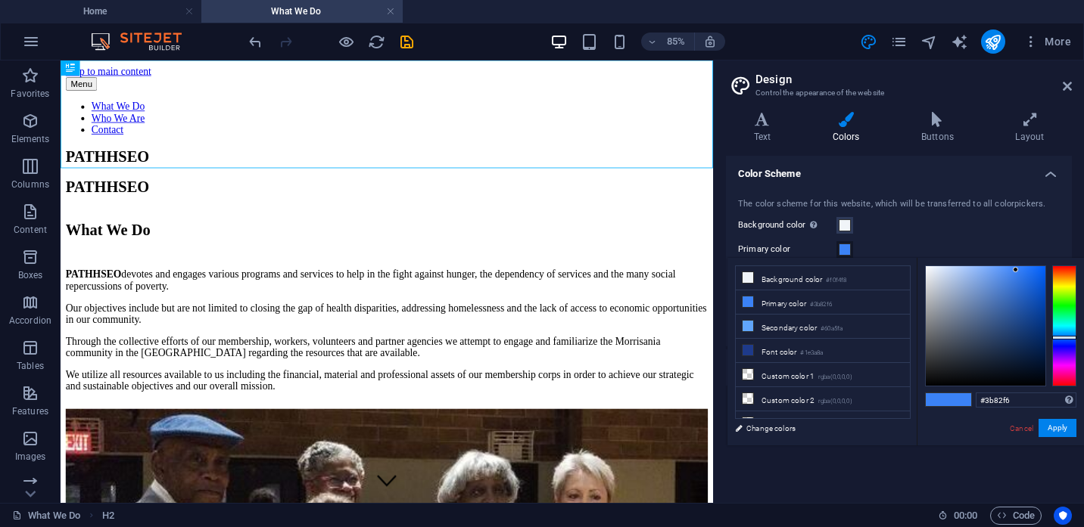
click at [949, 228] on div "Background color Only visible if it is not covered by other backgrounds." at bounding box center [899, 225] width 322 height 18
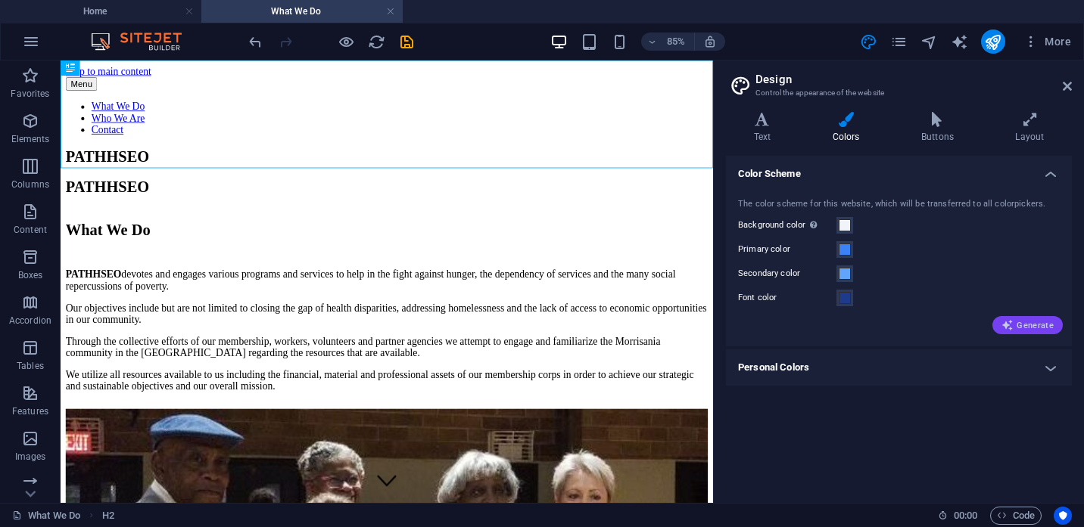
click at [1036, 326] on span "Generate" at bounding box center [1027, 325] width 52 height 12
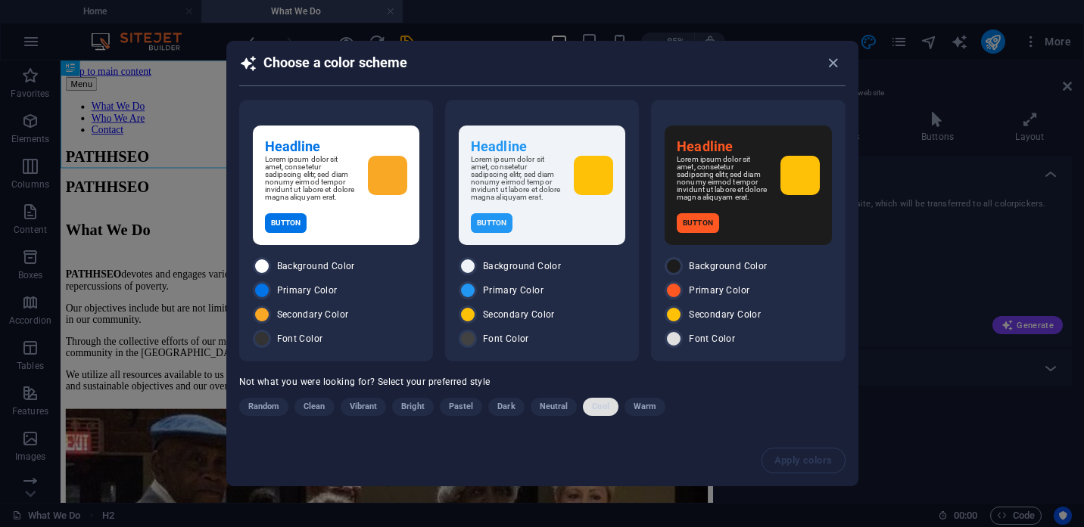
click at [597, 413] on span "Cool" at bounding box center [600, 407] width 17 height 18
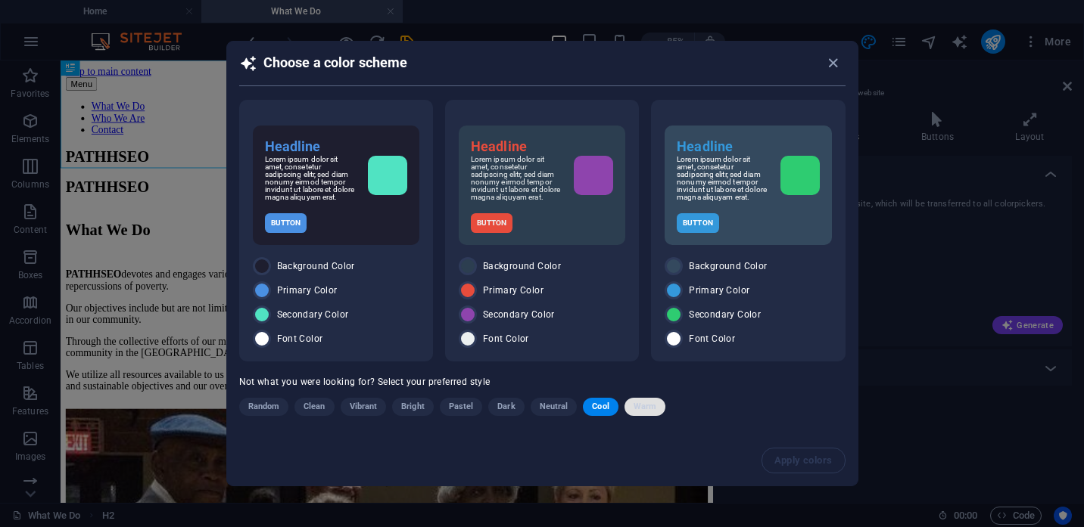
click at [646, 414] on span "Warm" at bounding box center [644, 407] width 23 height 18
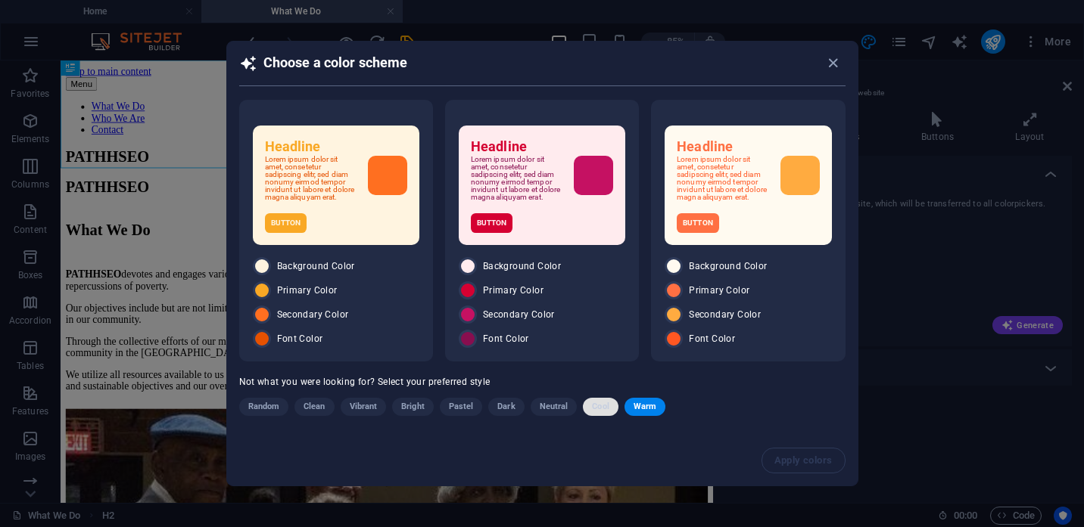
click at [597, 412] on span "Cool" at bounding box center [600, 407] width 17 height 18
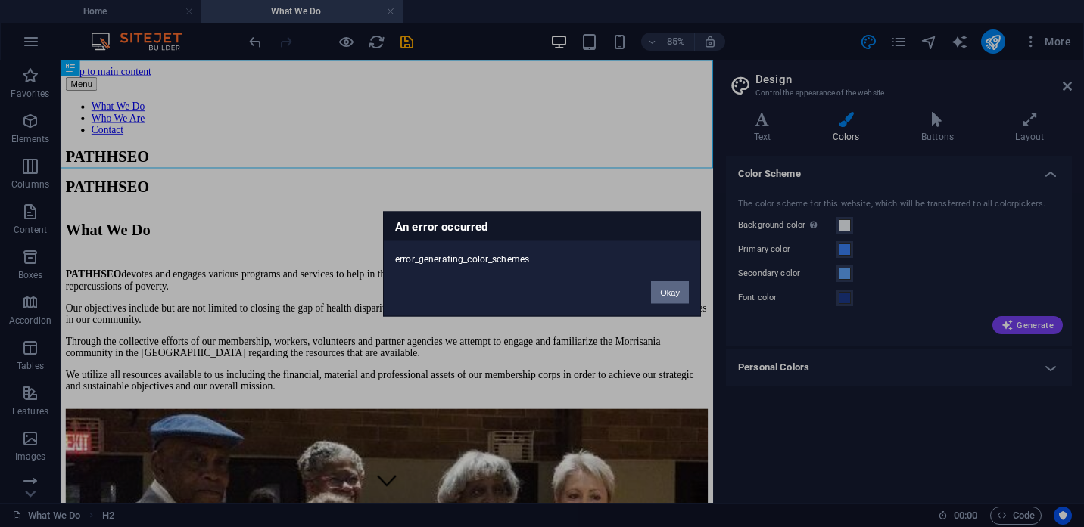
click at [667, 293] on button "Okay" at bounding box center [670, 292] width 38 height 23
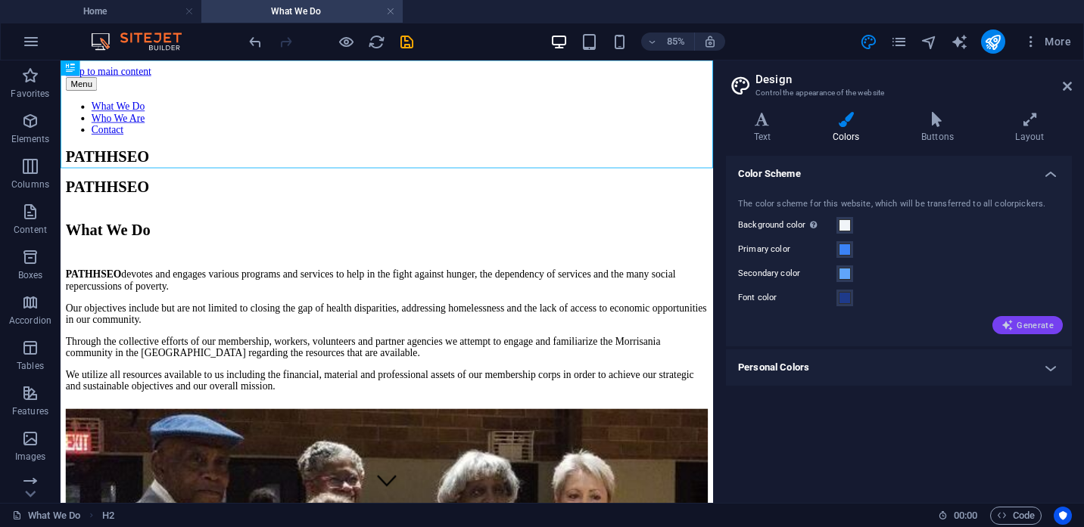
click at [1019, 325] on span "Generate" at bounding box center [1027, 325] width 52 height 12
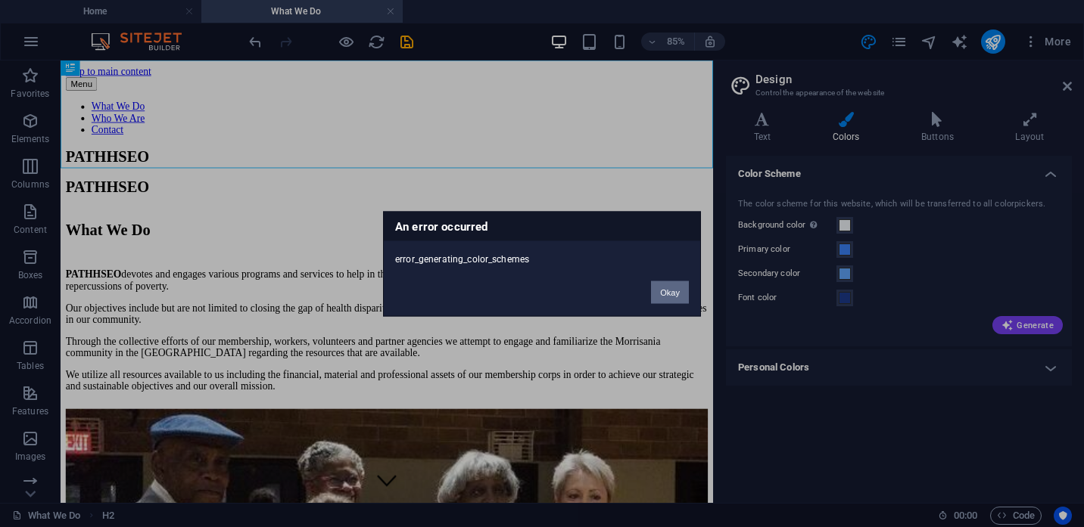
click at [674, 296] on button "Okay" at bounding box center [670, 292] width 38 height 23
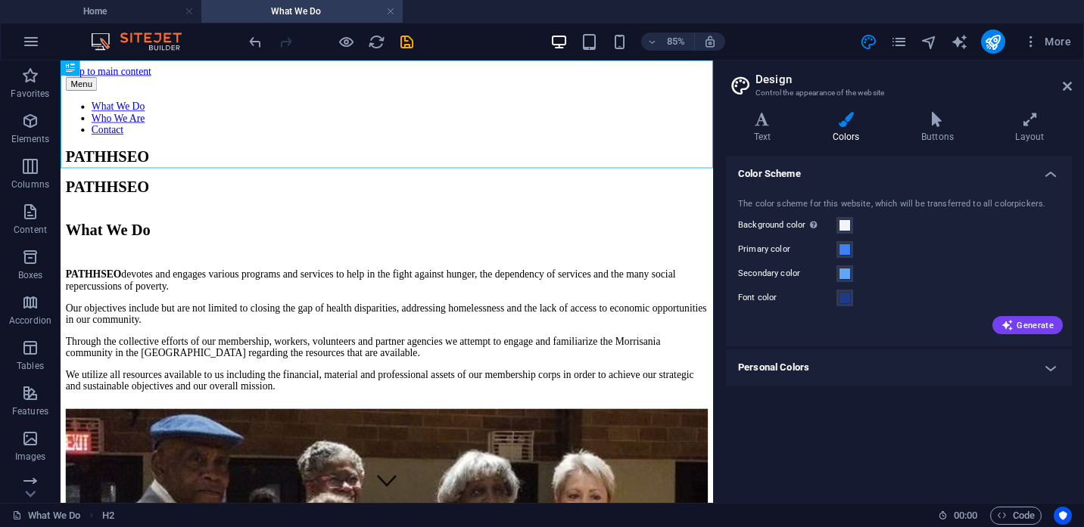
click at [1056, 365] on h4 "Personal Colors" at bounding box center [899, 368] width 346 height 36
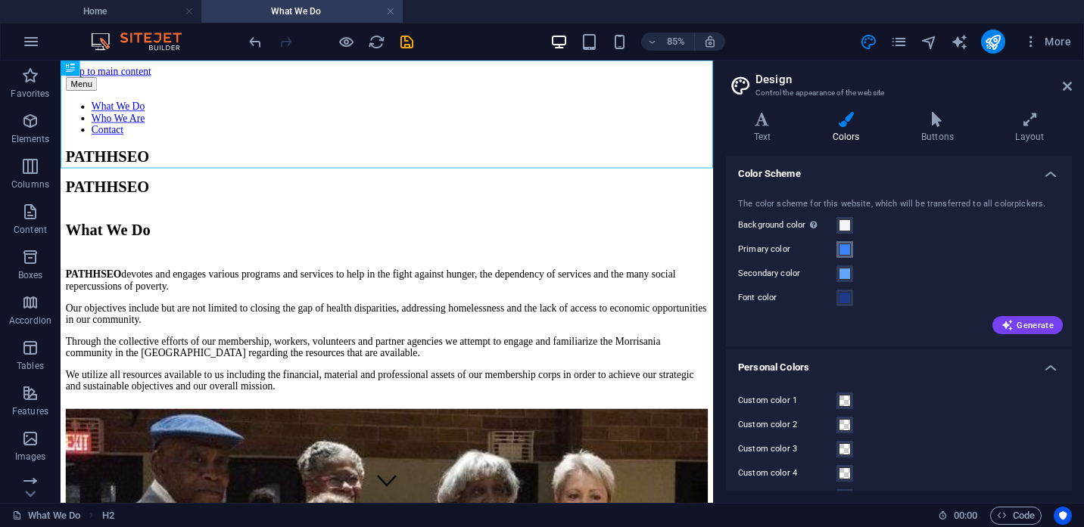
click at [848, 252] on span at bounding box center [844, 250] width 12 height 12
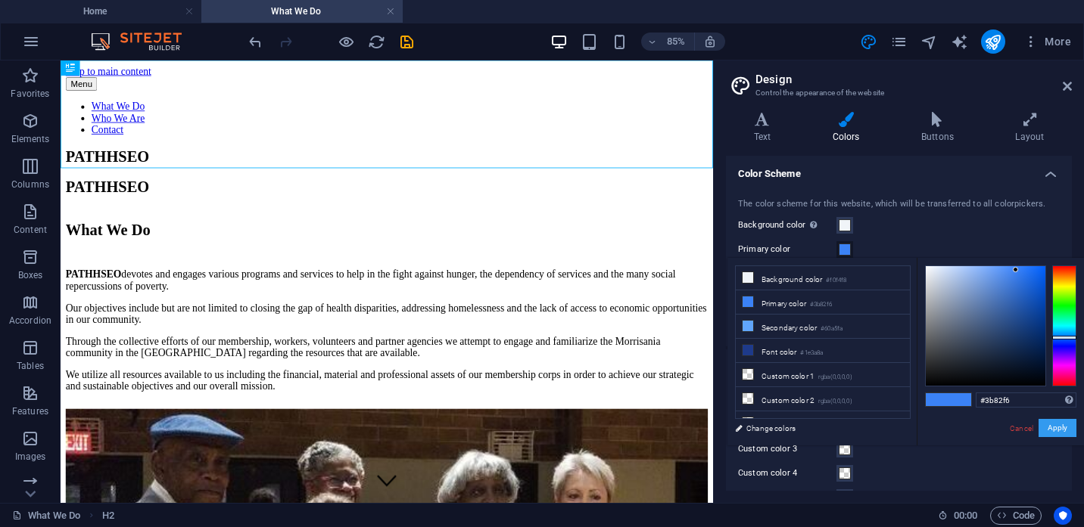
click at [1069, 428] on button "Apply" at bounding box center [1057, 428] width 38 height 18
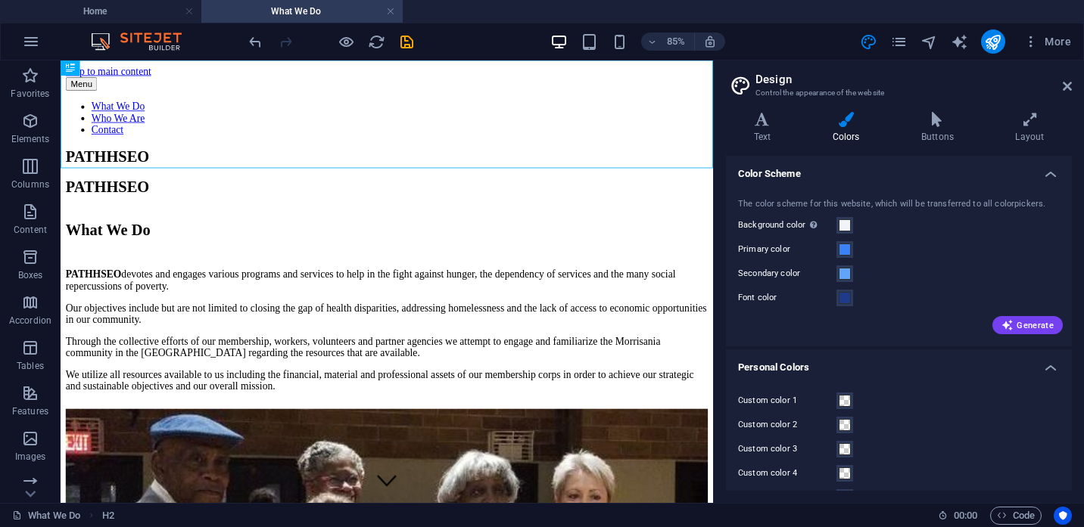
scroll to position [31, 0]
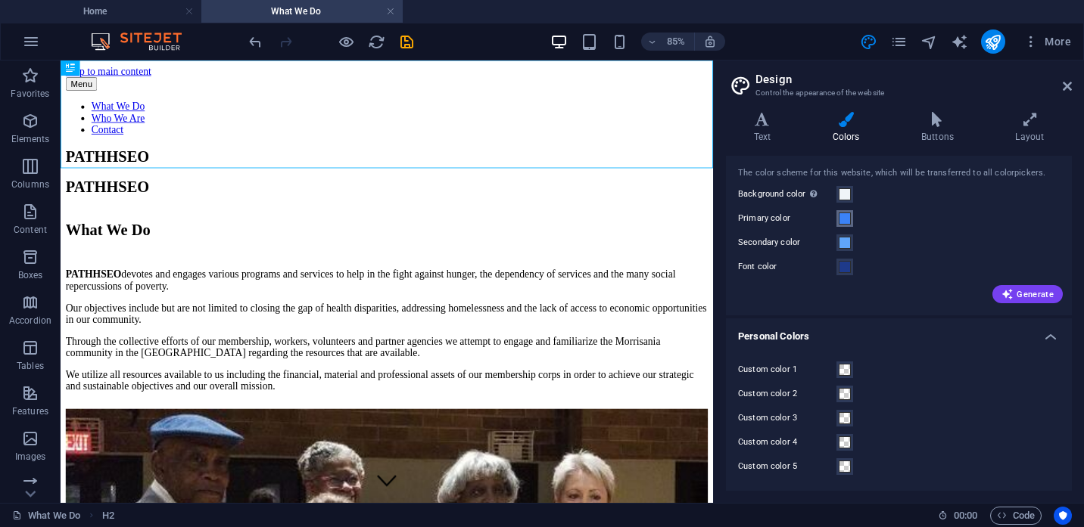
click at [847, 221] on span at bounding box center [844, 219] width 12 height 12
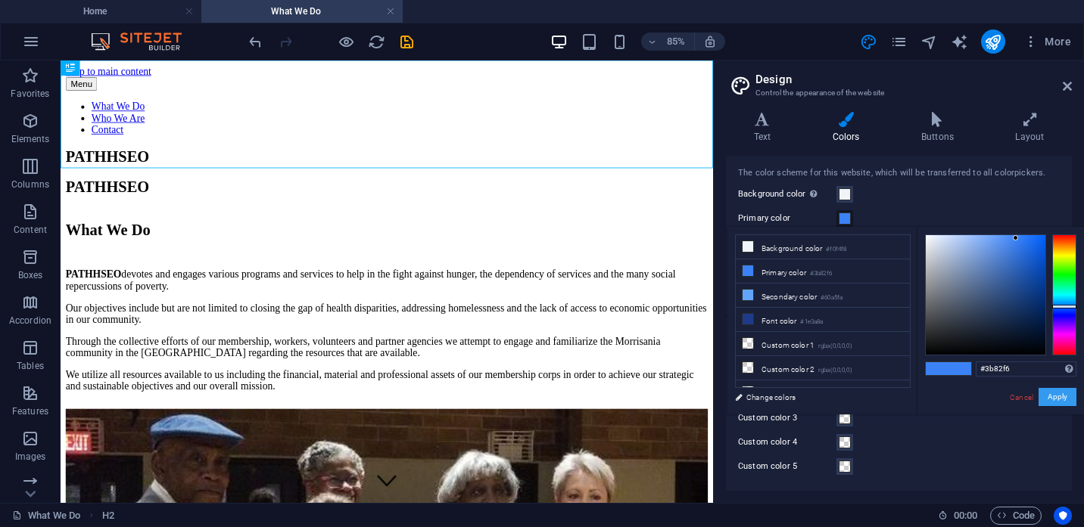
click at [1059, 397] on button "Apply" at bounding box center [1057, 397] width 38 height 18
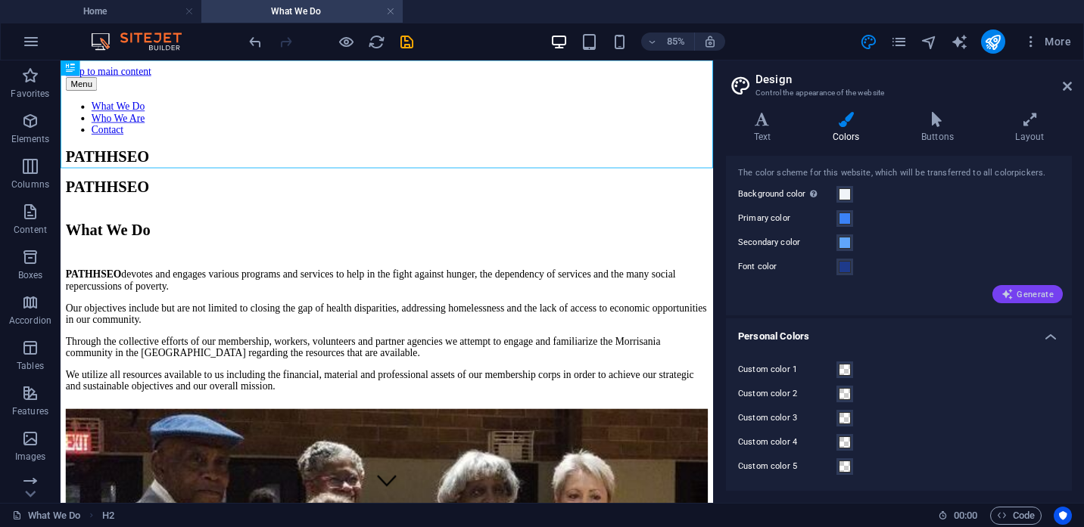
click at [1029, 300] on span "Generate" at bounding box center [1027, 294] width 52 height 12
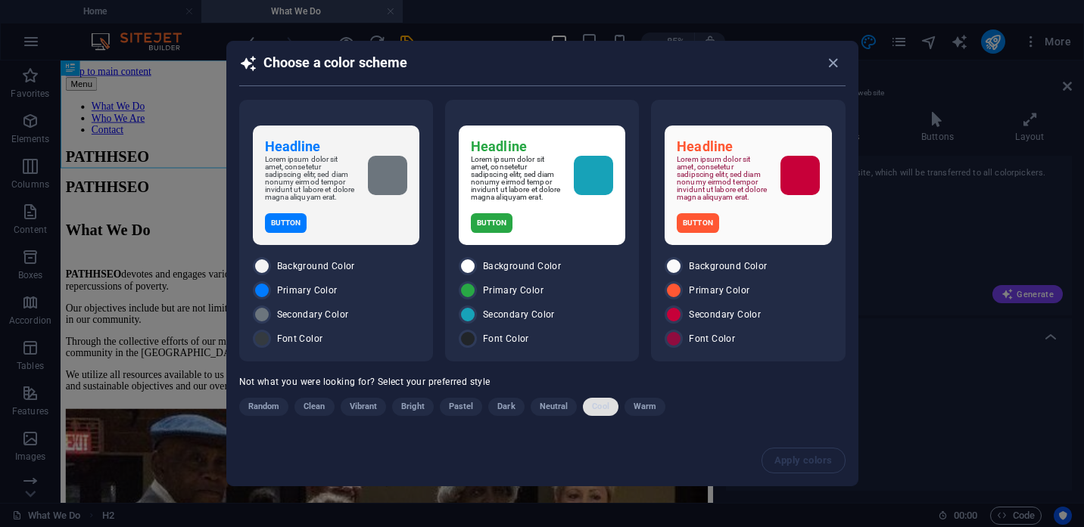
click at [603, 413] on span "Cool" at bounding box center [600, 407] width 17 height 18
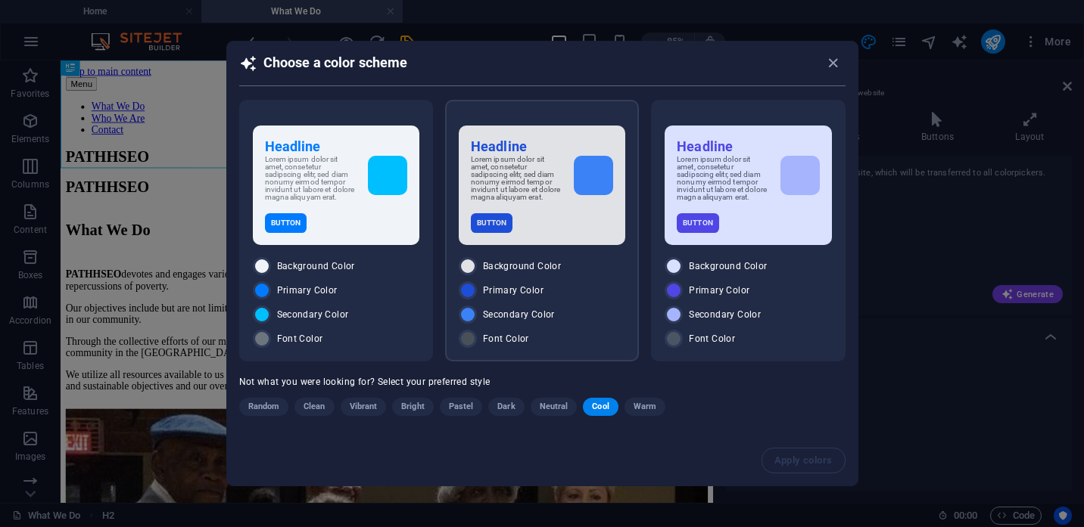
click at [533, 175] on p "Lorem ipsum dolor sit amet, consetetur sadipscing elitr, sed diam nonumy eirmod…" at bounding box center [516, 178] width 91 height 45
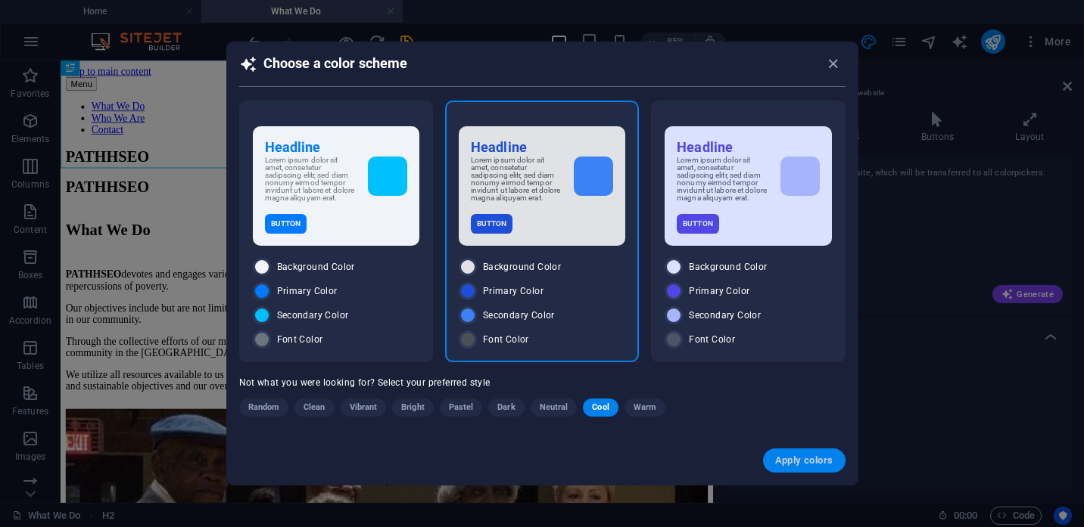
click at [805, 467] on span "Apply colors" at bounding box center [804, 461] width 58 height 12
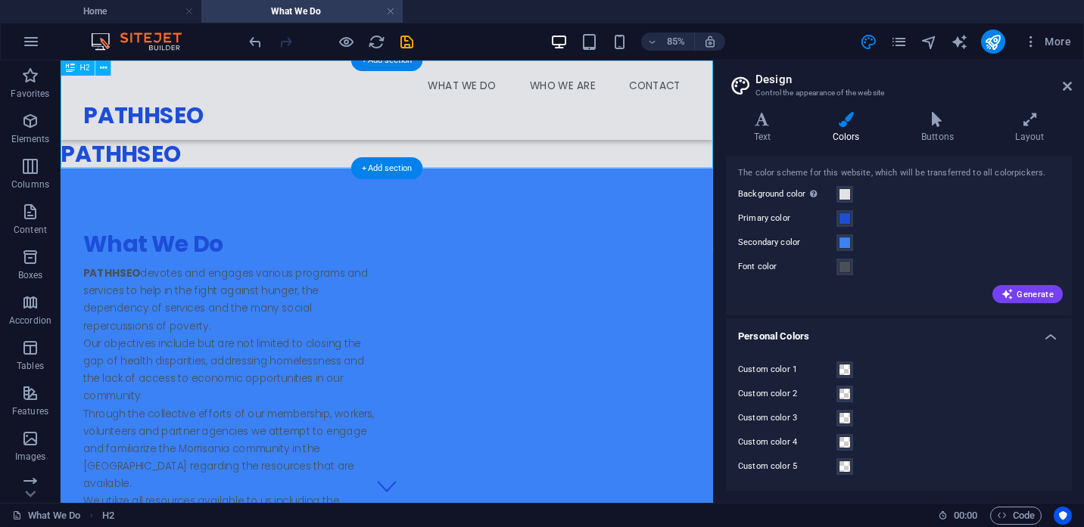
click at [214, 162] on div "PATHHSEO" at bounding box center [444, 124] width 767 height 127
click at [188, 175] on div "PATHHSEO" at bounding box center [444, 124] width 767 height 127
click at [1066, 86] on icon at bounding box center [1066, 86] width 9 height 12
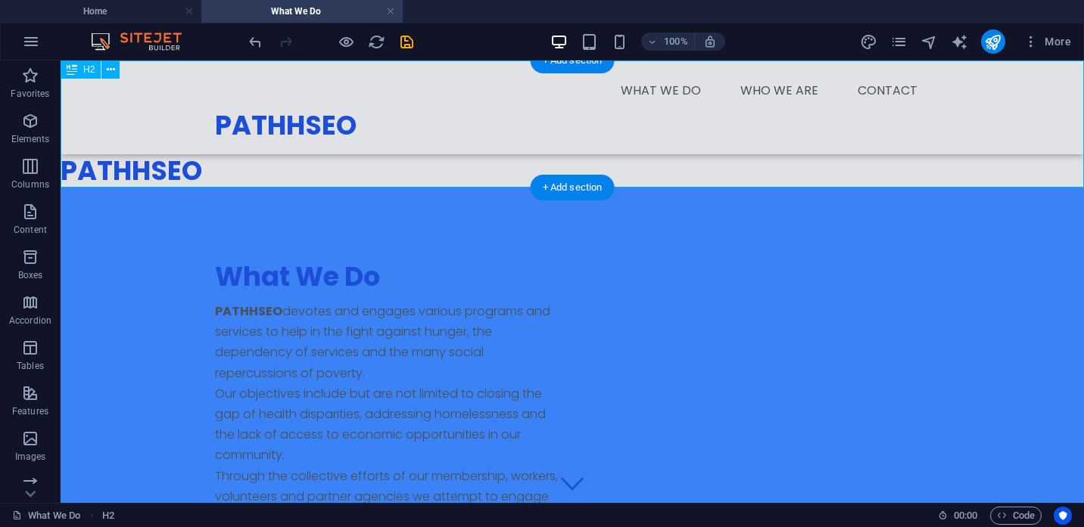
click at [189, 169] on div "PATHHSEO" at bounding box center [572, 124] width 1023 height 127
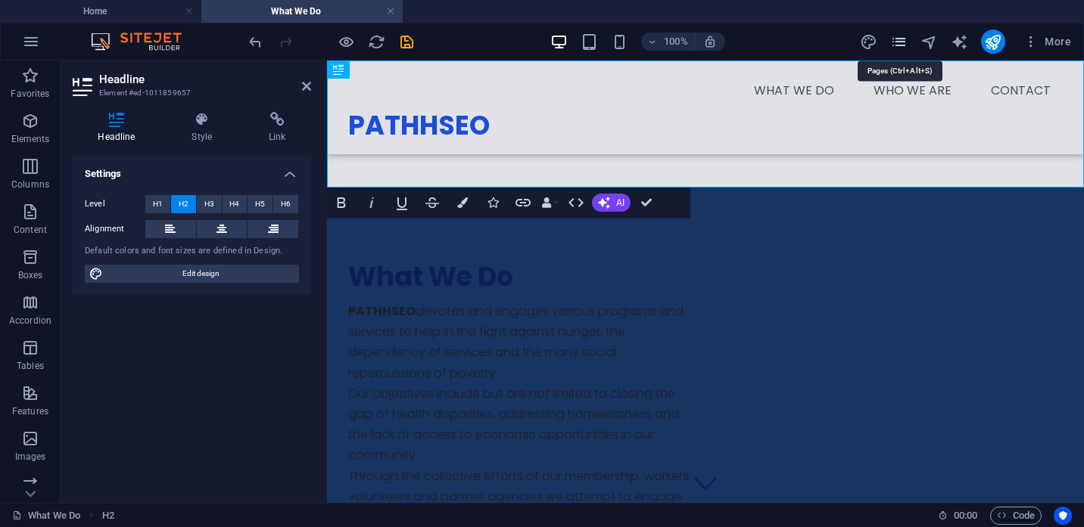
click at [903, 45] on icon "pages" at bounding box center [898, 41] width 17 height 17
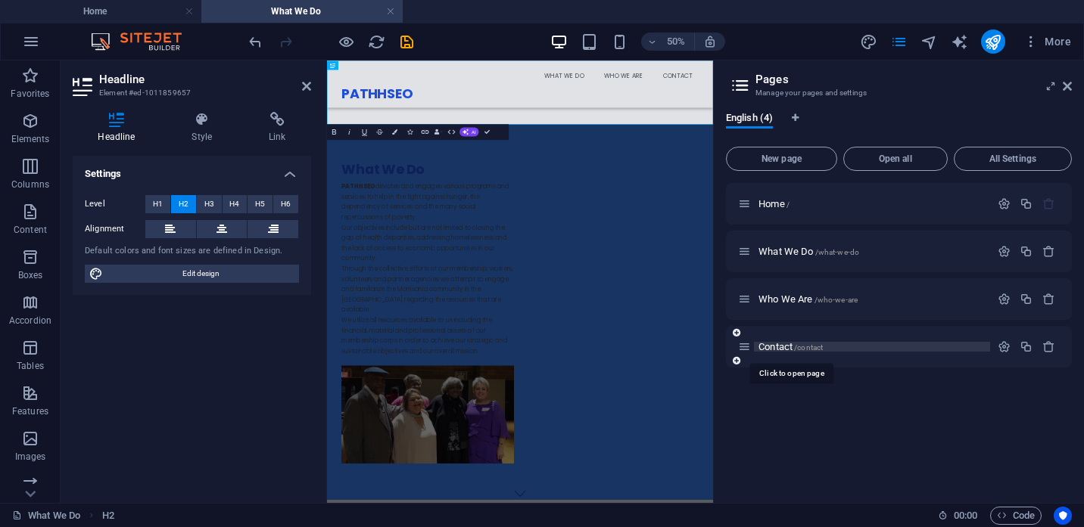
click at [784, 347] on span "Contact /contact" at bounding box center [790, 346] width 64 height 11
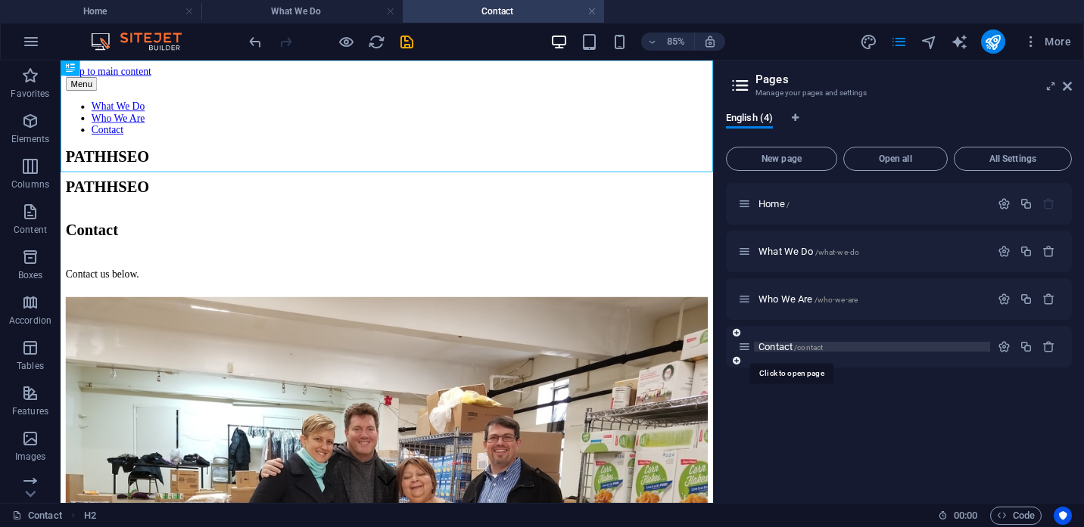
scroll to position [0, 0]
click at [870, 43] on icon "design" at bounding box center [868, 41] width 17 height 17
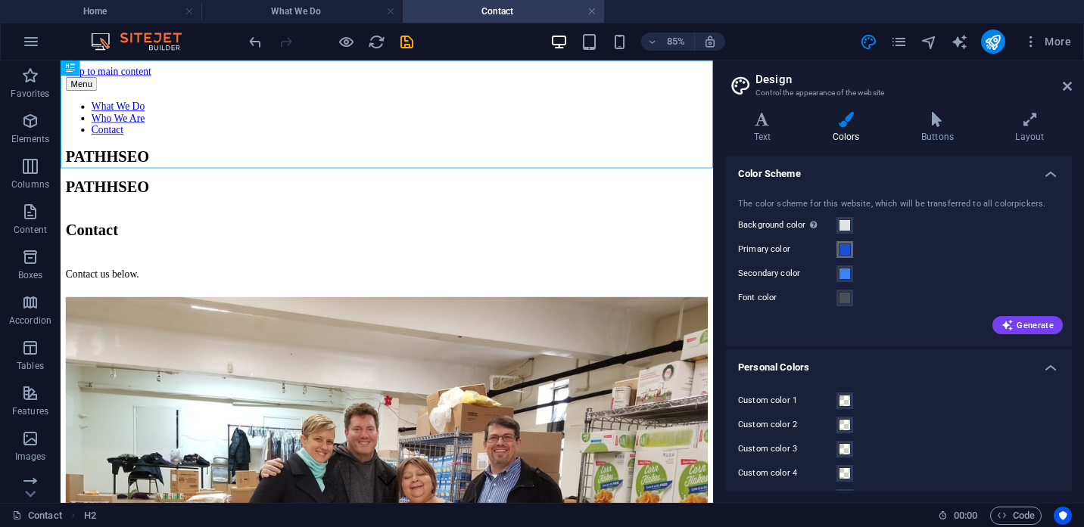
click at [846, 254] on span at bounding box center [844, 250] width 12 height 12
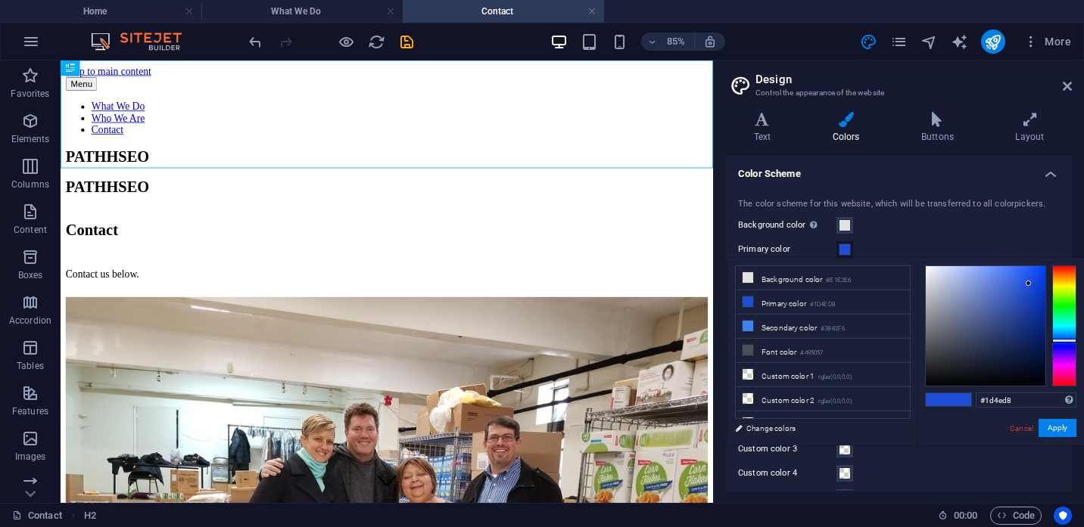
click at [894, 240] on div "The color scheme for this website, which will be transferred to all colorpicker…" at bounding box center [899, 265] width 352 height 164
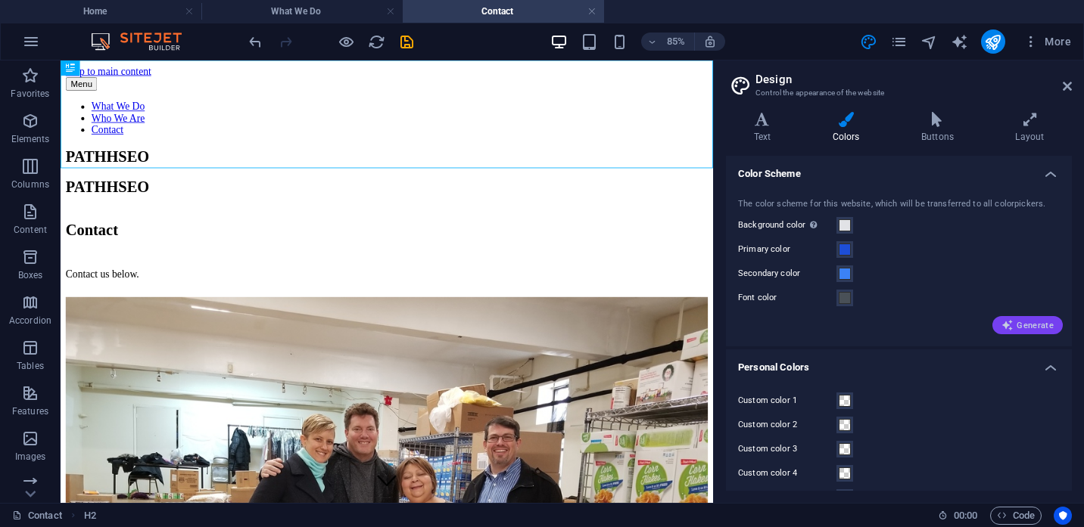
click at [1022, 323] on span "Generate" at bounding box center [1027, 325] width 52 height 12
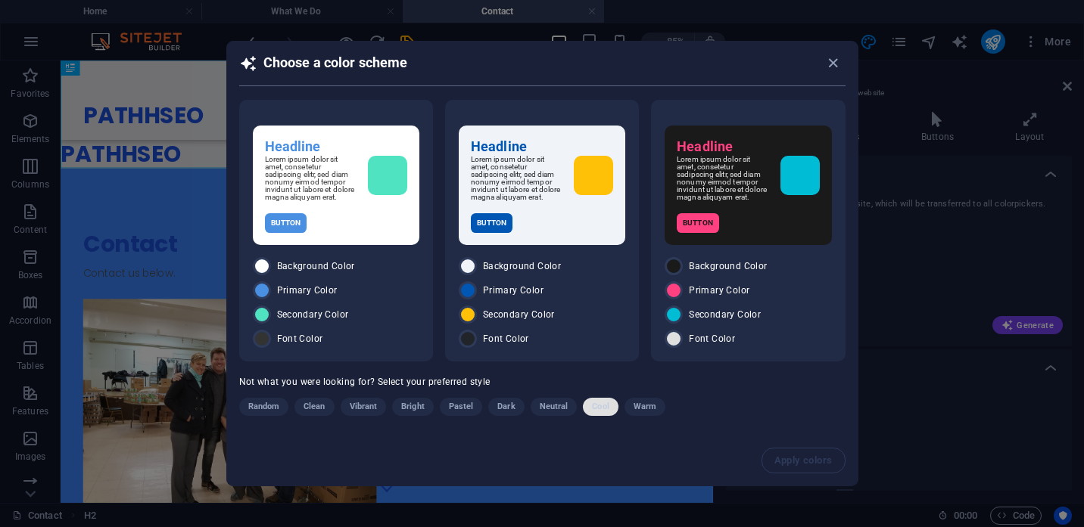
click at [597, 410] on span "Cool" at bounding box center [600, 407] width 17 height 18
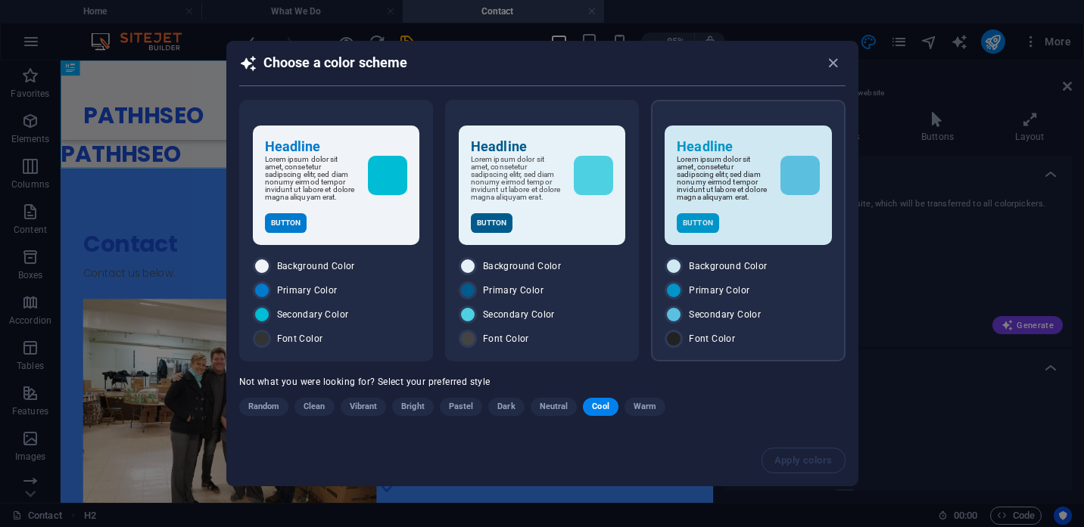
click at [736, 188] on p "Lorem ipsum dolor sit amet, consetetur sadipscing elitr, sed diam nonumy eirmod…" at bounding box center [722, 178] width 91 height 45
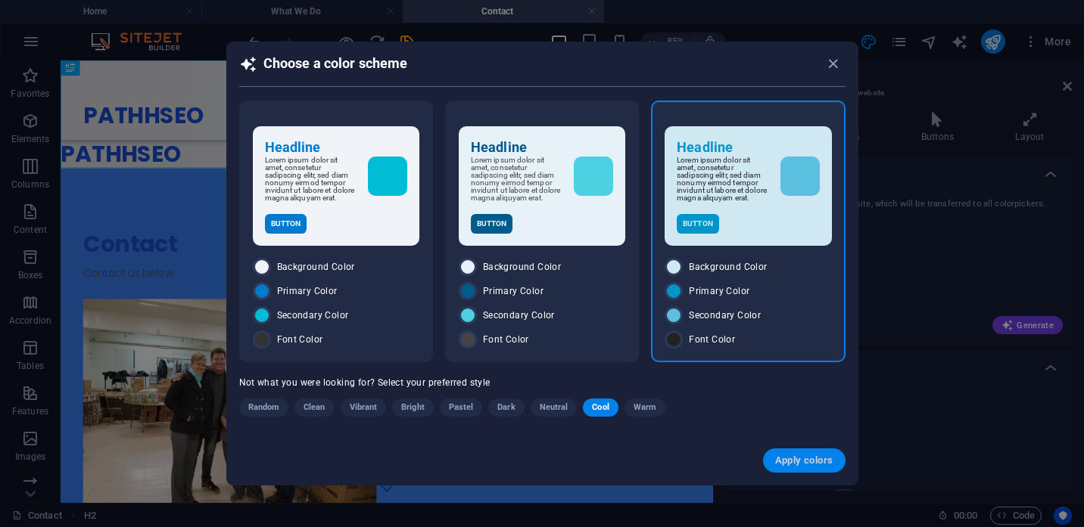
click at [804, 467] on span "Apply colors" at bounding box center [804, 461] width 58 height 12
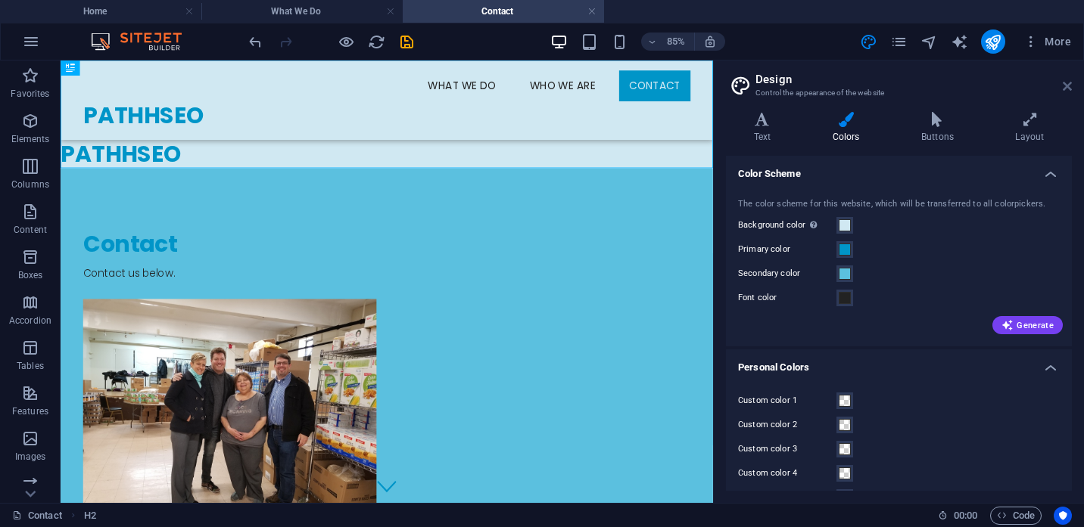
click at [1065, 86] on icon at bounding box center [1066, 86] width 9 height 12
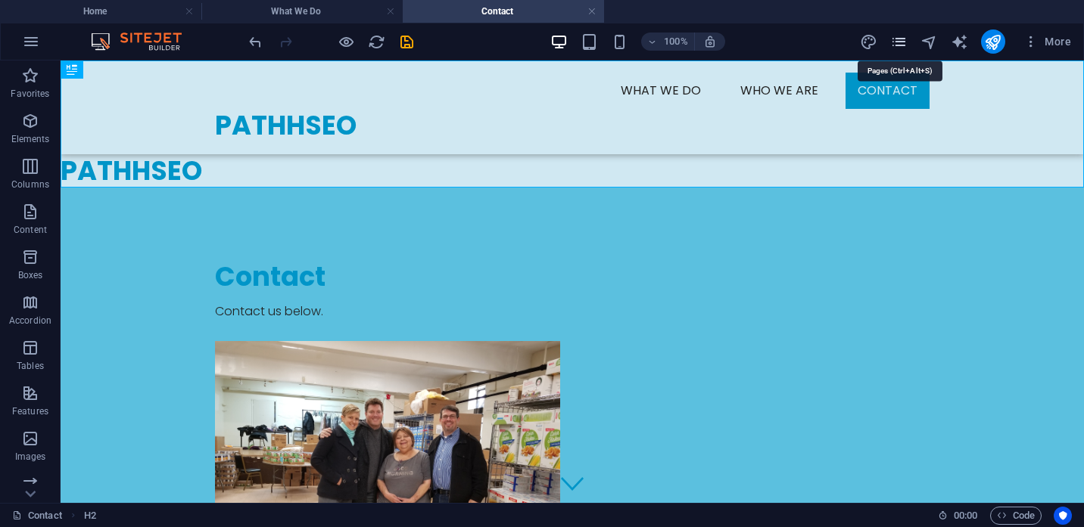
click at [901, 43] on icon "pages" at bounding box center [898, 41] width 17 height 17
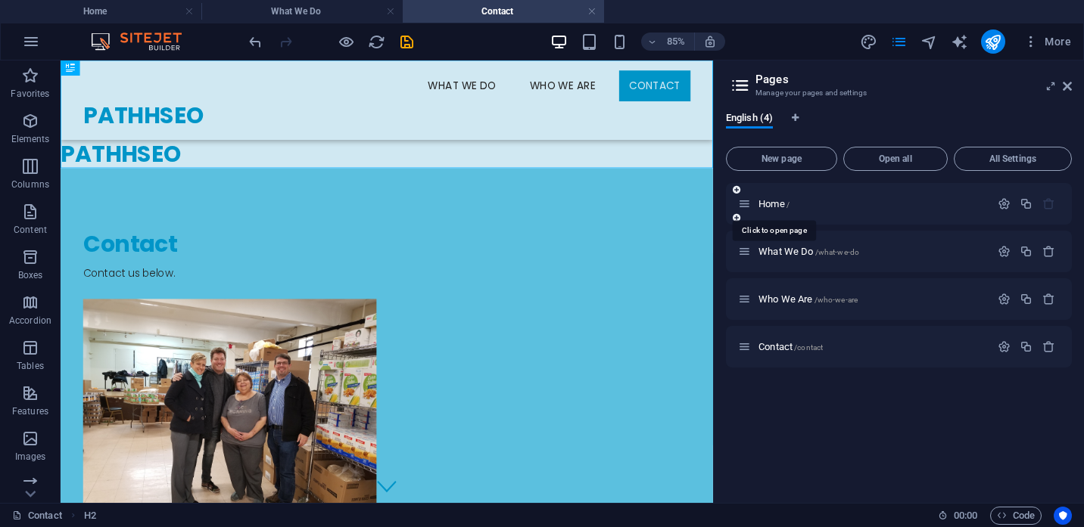
click at [770, 199] on div "Home /" at bounding box center [864, 203] width 252 height 17
click at [772, 204] on span "Home /" at bounding box center [773, 203] width 31 height 11
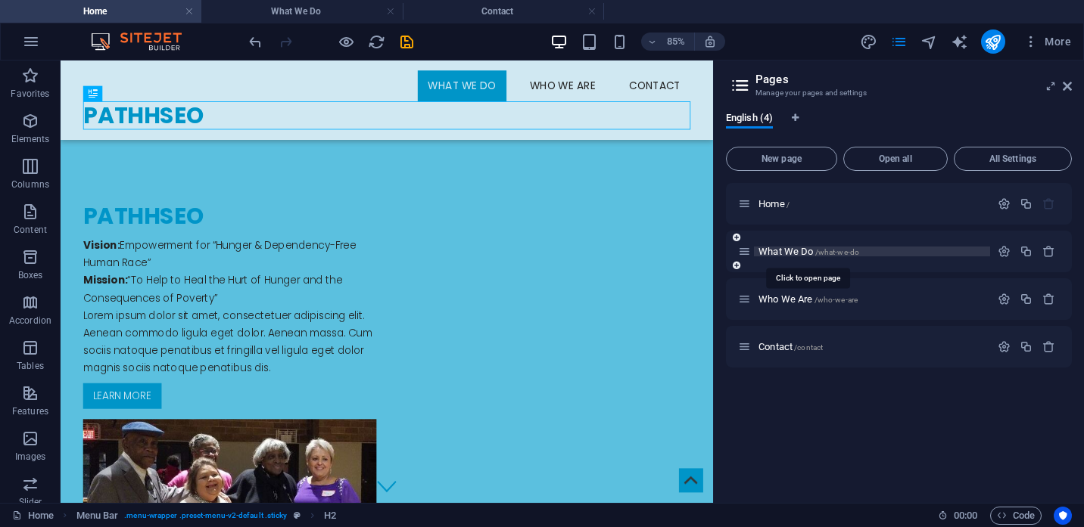
click at [791, 253] on span "What We Do /what-we-do" at bounding box center [808, 251] width 101 height 11
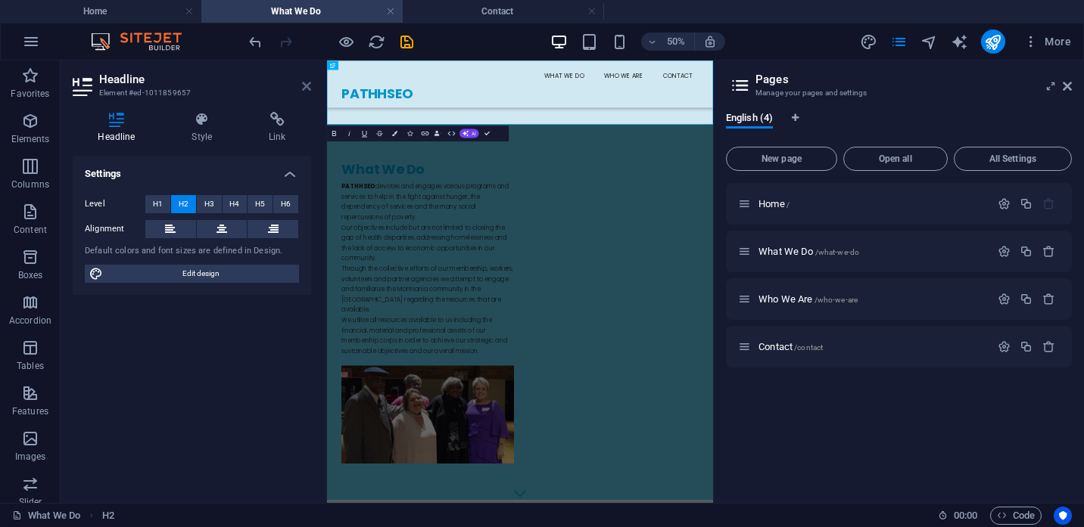
click at [308, 88] on icon at bounding box center [306, 86] width 9 height 12
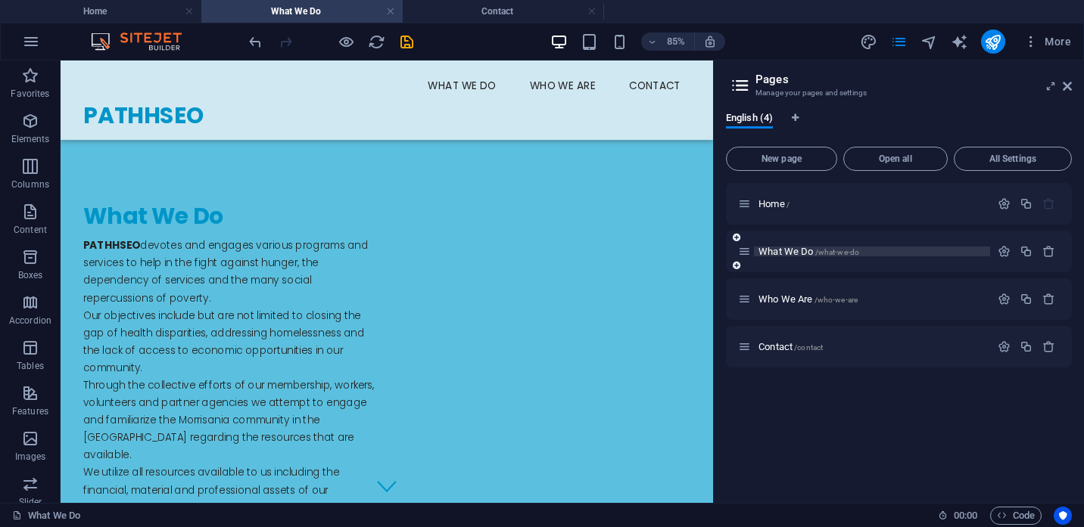
click at [792, 251] on span "What We Do /what-we-do" at bounding box center [808, 251] width 101 height 11
click at [790, 299] on span "Who We Are /who-we-are" at bounding box center [807, 299] width 99 height 11
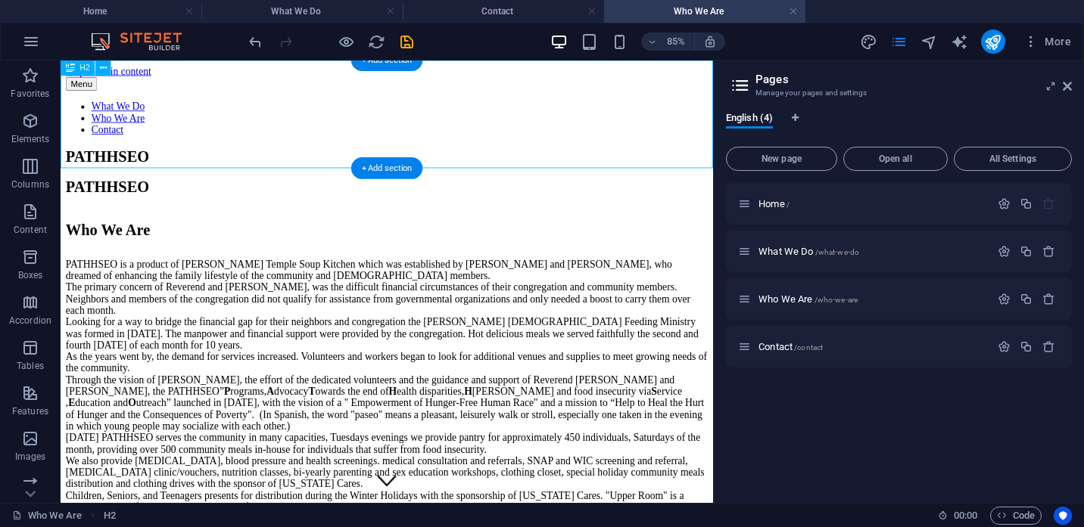
click at [152, 200] on div "PATHHSEO" at bounding box center [444, 210] width 755 height 20
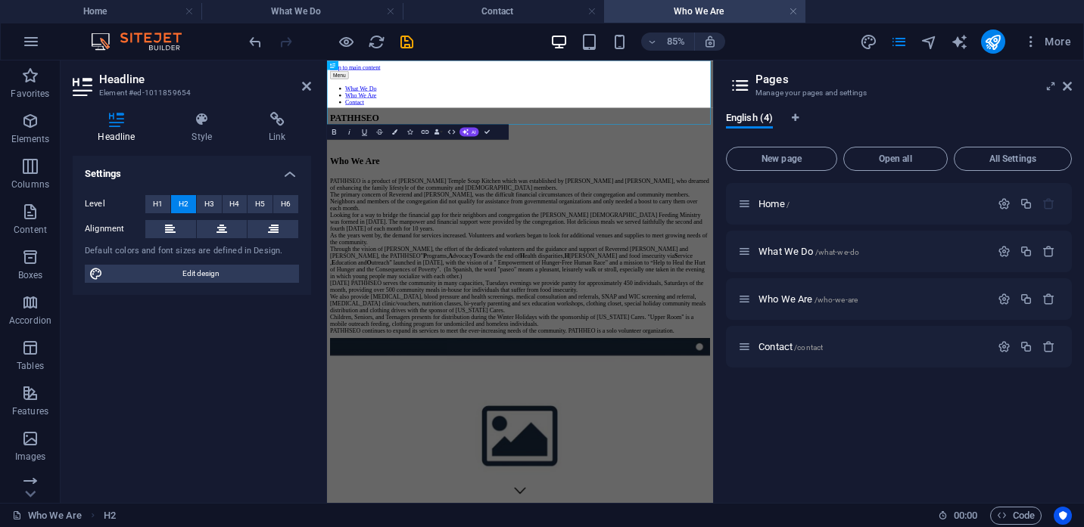
click at [138, 151] on div "Headline Style Link Settings Level H1 H2 H3 H4 H5 H6 Alignment Default colors a…" at bounding box center [192, 301] width 238 height 379
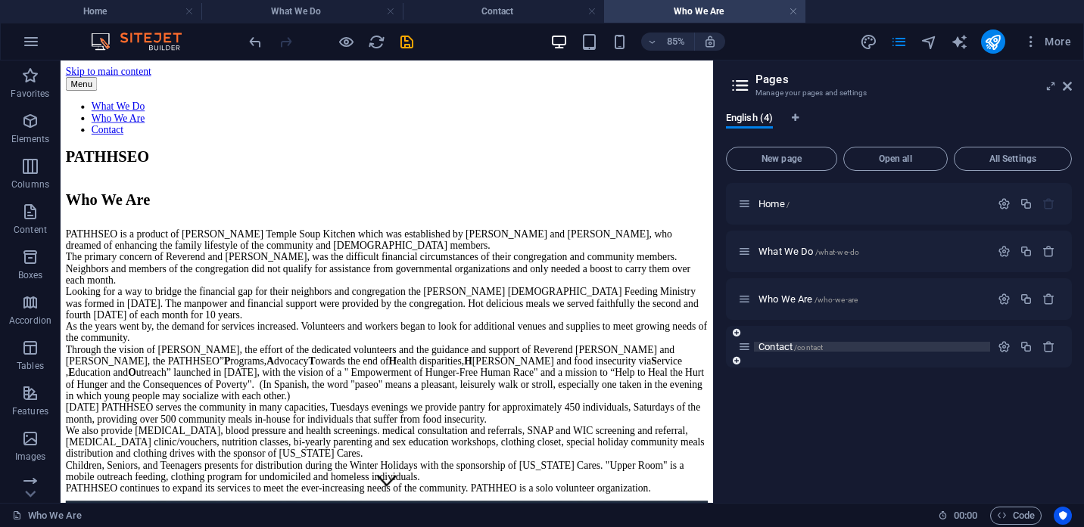
click at [778, 345] on span "Contact /contact" at bounding box center [790, 346] width 64 height 11
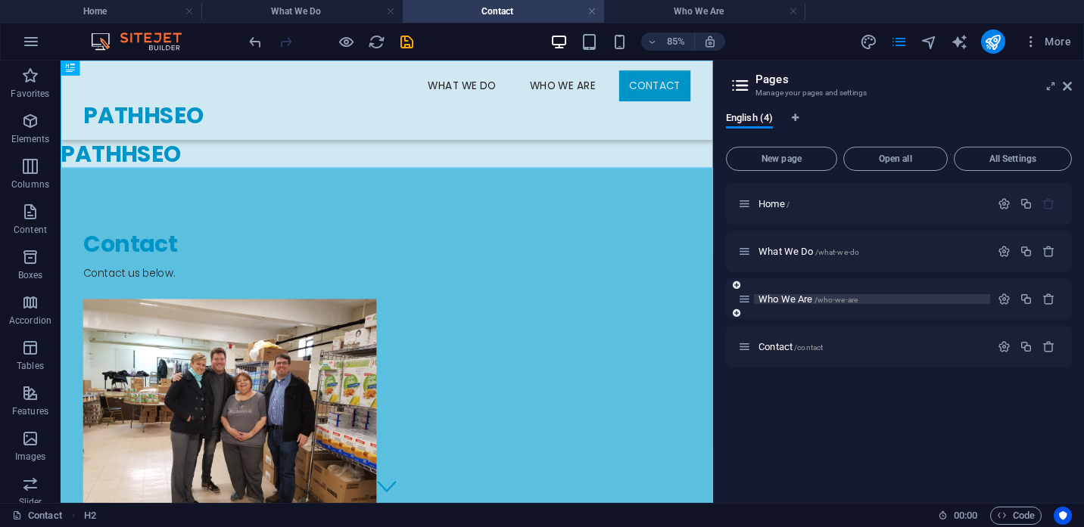
click at [787, 300] on span "Who We Are /who-we-are" at bounding box center [807, 299] width 99 height 11
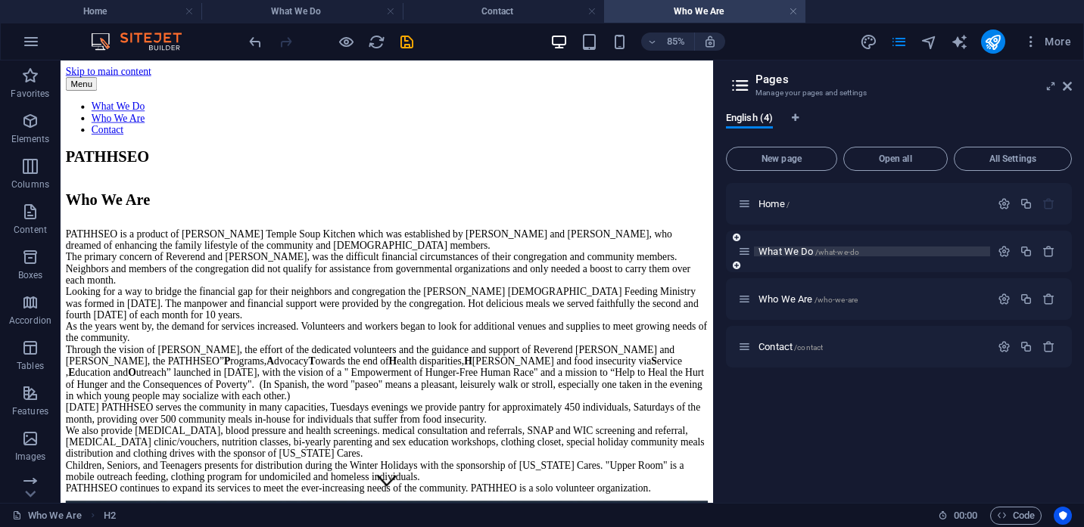
click at [789, 253] on span "What We Do /what-we-do" at bounding box center [808, 251] width 101 height 11
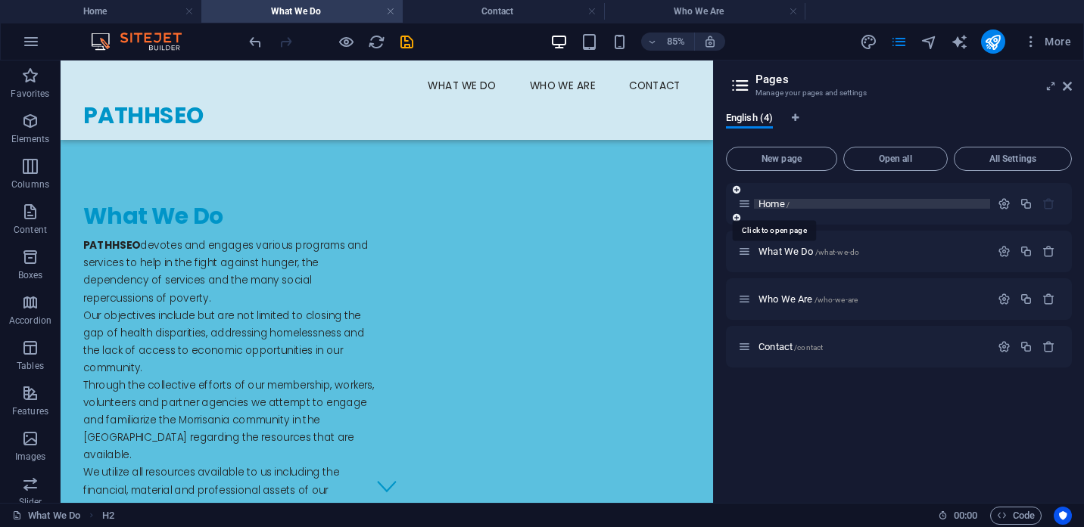
click at [787, 209] on span "/" at bounding box center [787, 205] width 3 height 8
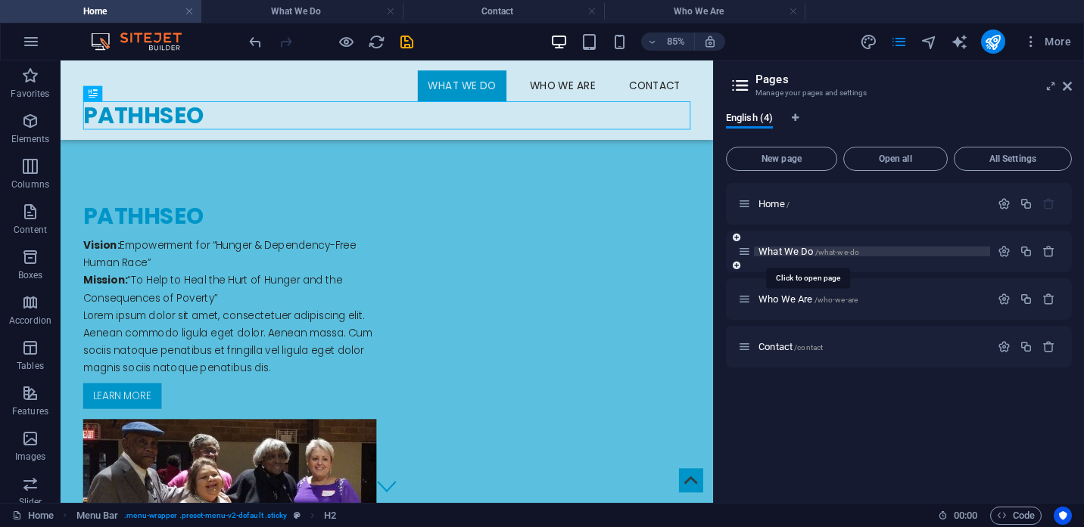
click at [785, 255] on span "What We Do /what-we-do" at bounding box center [808, 251] width 101 height 11
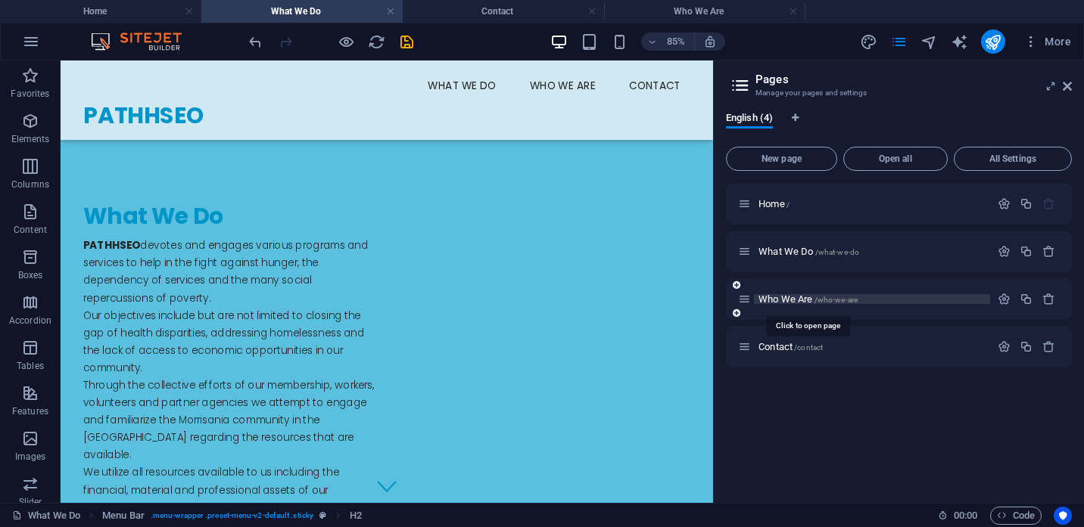
click at [782, 298] on span "Who We Are /who-we-are" at bounding box center [807, 299] width 99 height 11
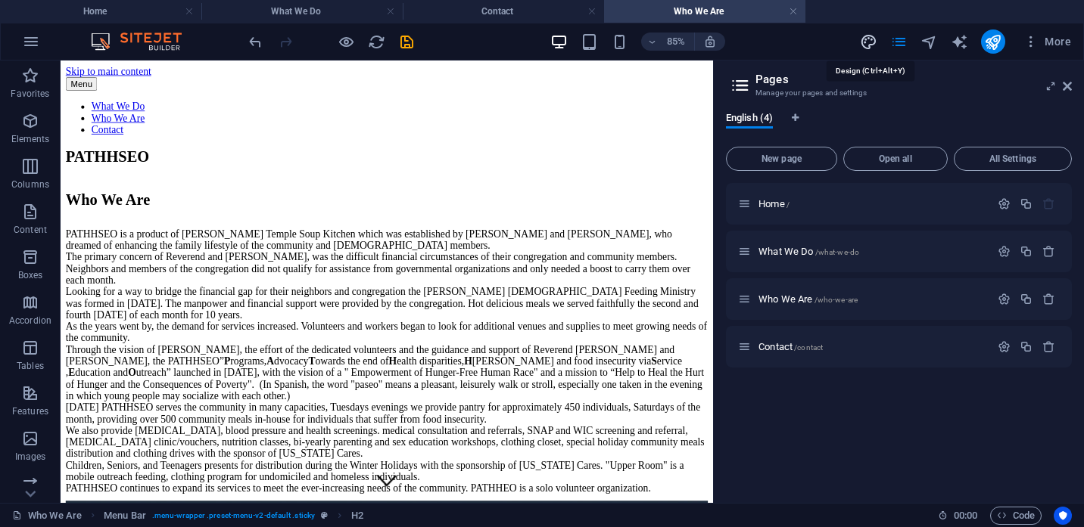
click at [868, 42] on icon "design" at bounding box center [868, 41] width 17 height 17
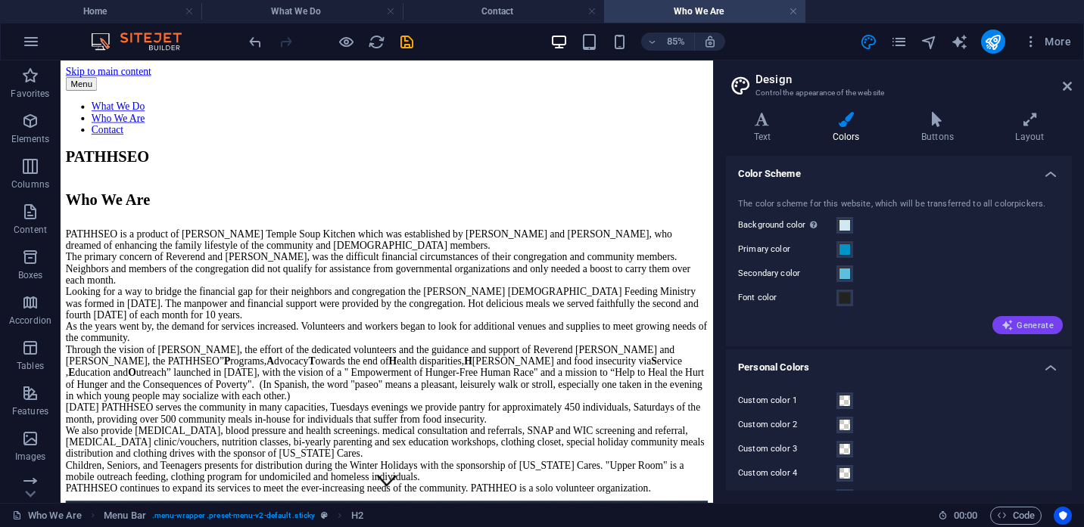
click at [1030, 319] on button "Generate" at bounding box center [1027, 325] width 70 height 18
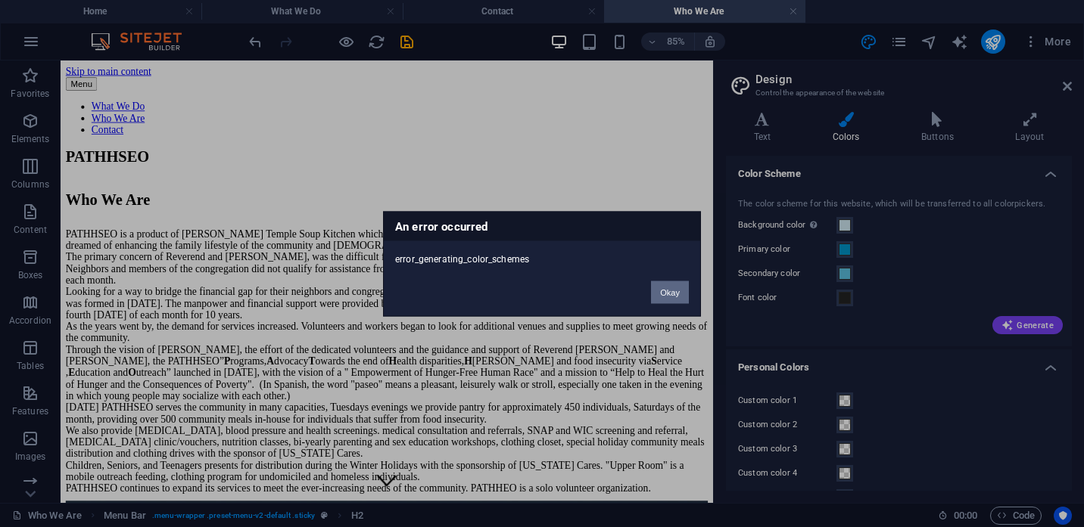
click at [677, 297] on button "Okay" at bounding box center [670, 292] width 38 height 23
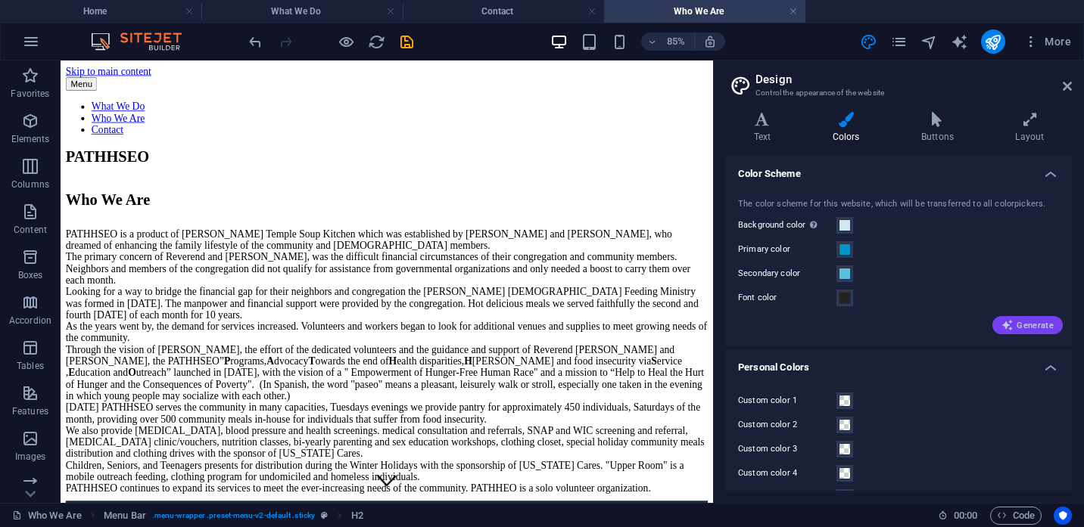
click at [1034, 325] on span "Generate" at bounding box center [1027, 325] width 52 height 12
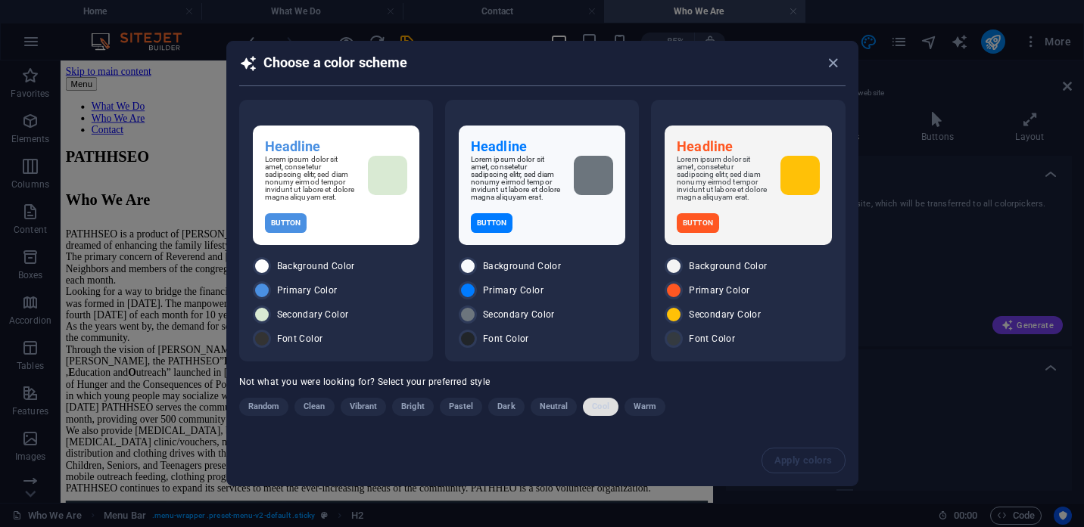
click at [596, 411] on span "Cool" at bounding box center [600, 407] width 17 height 18
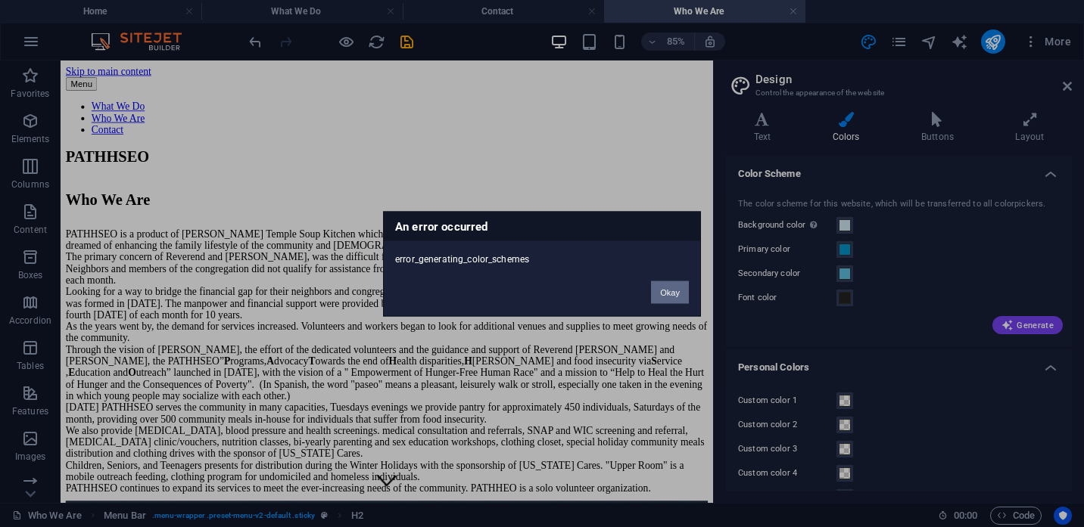
click at [672, 294] on button "Okay" at bounding box center [670, 292] width 38 height 23
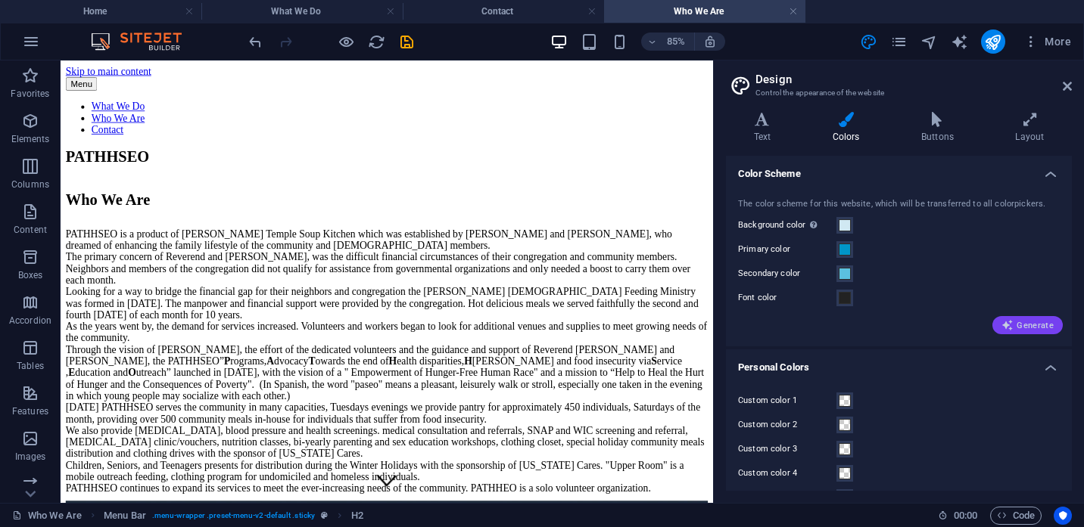
click at [1032, 324] on span "Generate" at bounding box center [1027, 325] width 52 height 12
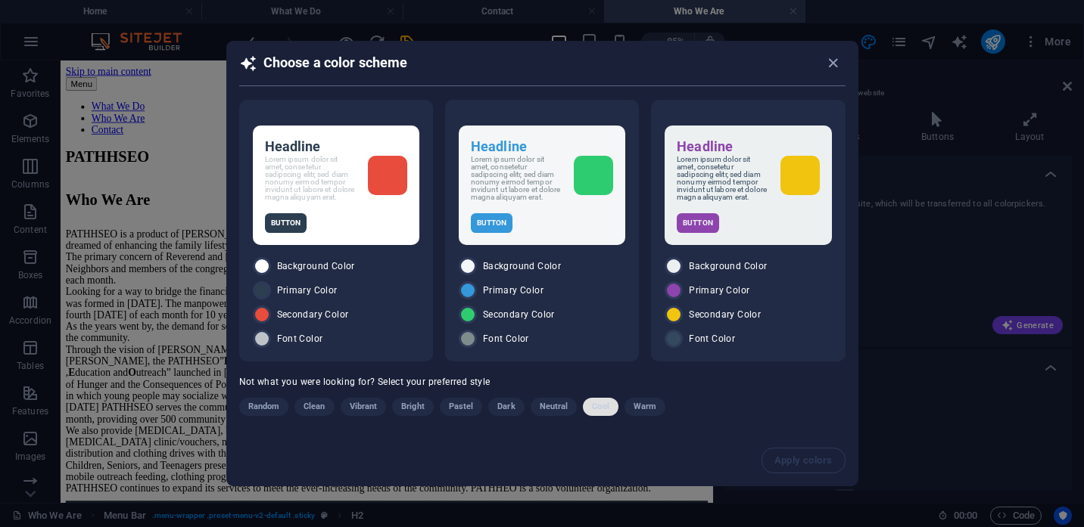
click at [605, 409] on span "Cool" at bounding box center [600, 407] width 17 height 18
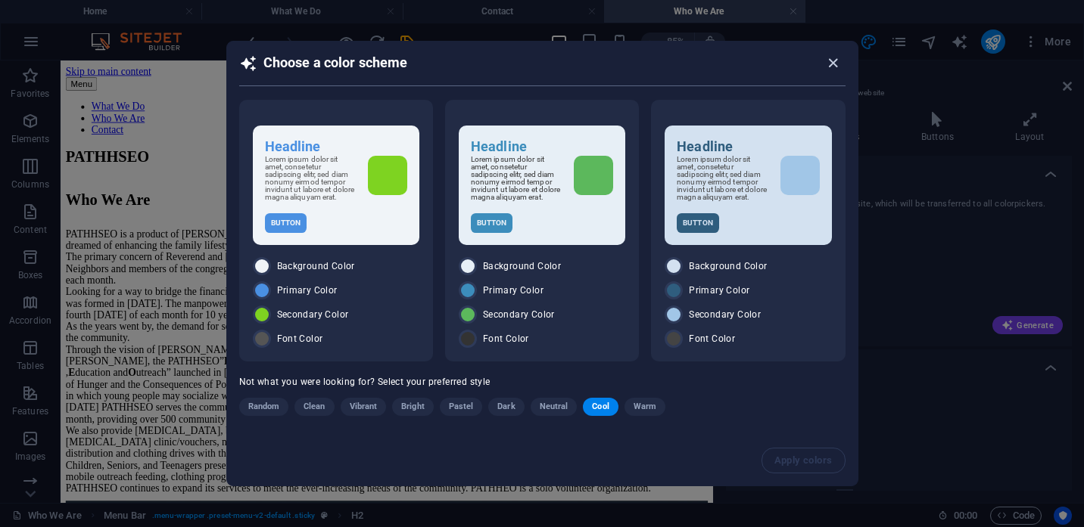
click at [832, 60] on icon "button" at bounding box center [832, 62] width 17 height 17
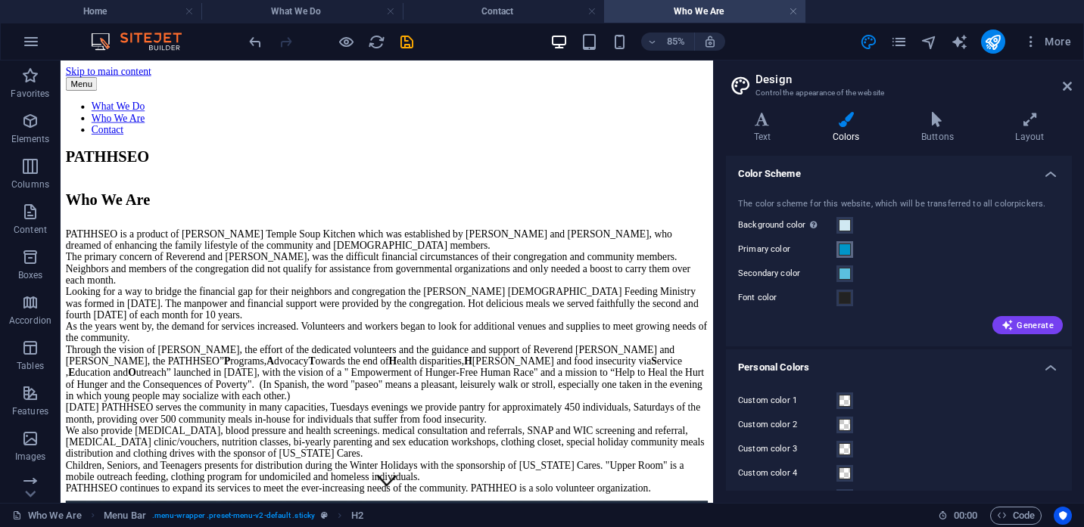
click at [844, 250] on span at bounding box center [844, 250] width 12 height 12
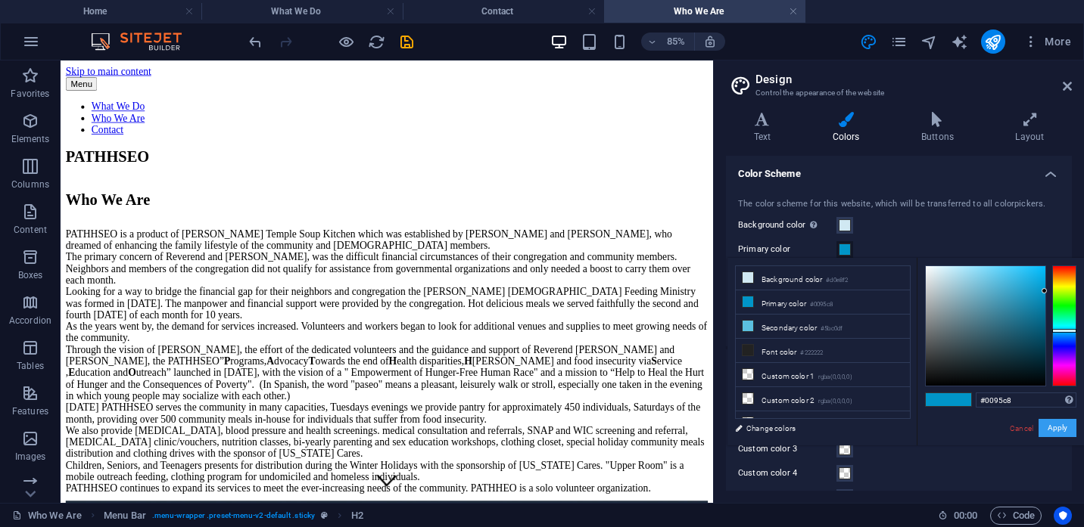
click at [1056, 430] on button "Apply" at bounding box center [1057, 428] width 38 height 18
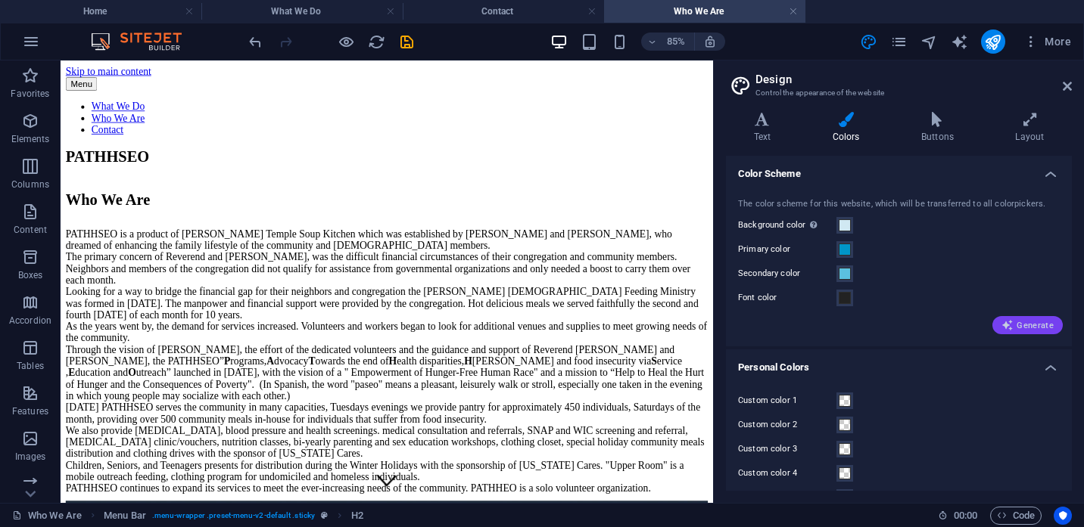
click at [1028, 327] on span "Generate" at bounding box center [1027, 325] width 52 height 12
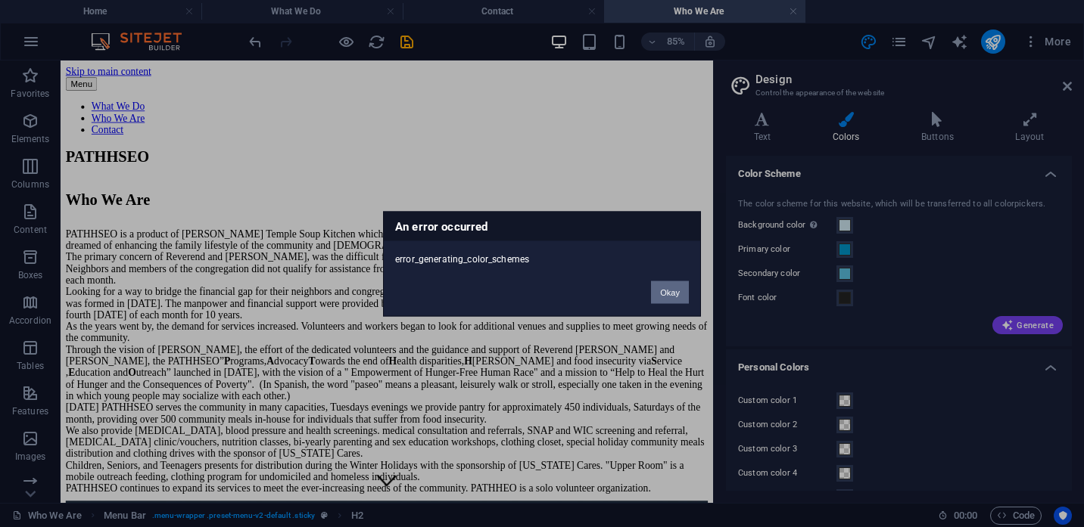
click at [670, 295] on button "Okay" at bounding box center [670, 292] width 38 height 23
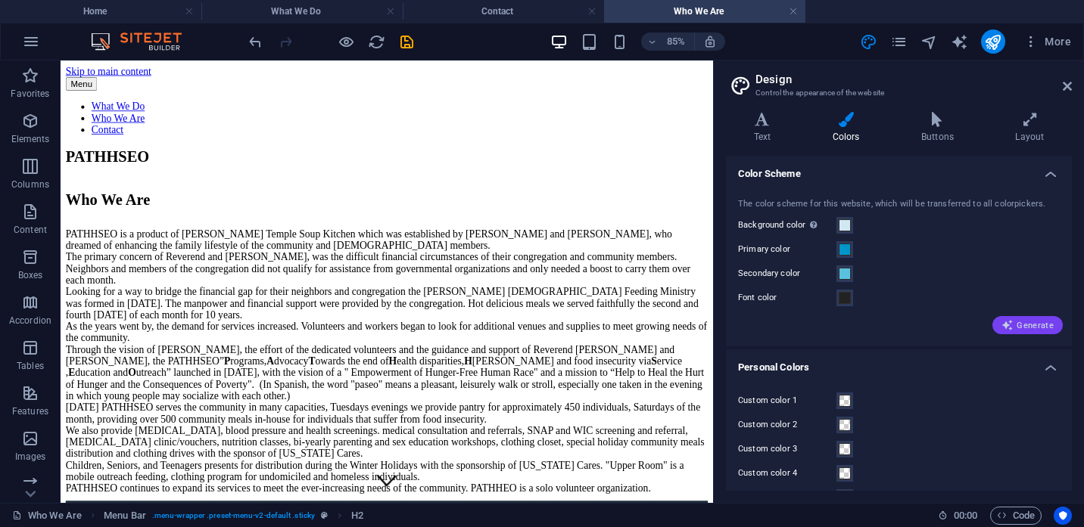
click at [1038, 325] on span "Generate" at bounding box center [1027, 325] width 52 height 12
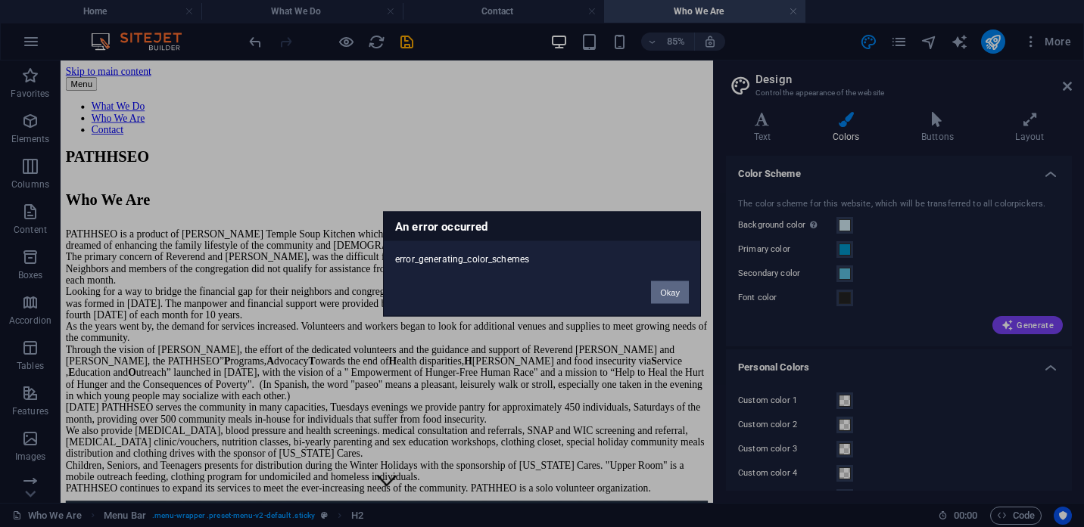
click at [666, 294] on button "Okay" at bounding box center [670, 292] width 38 height 23
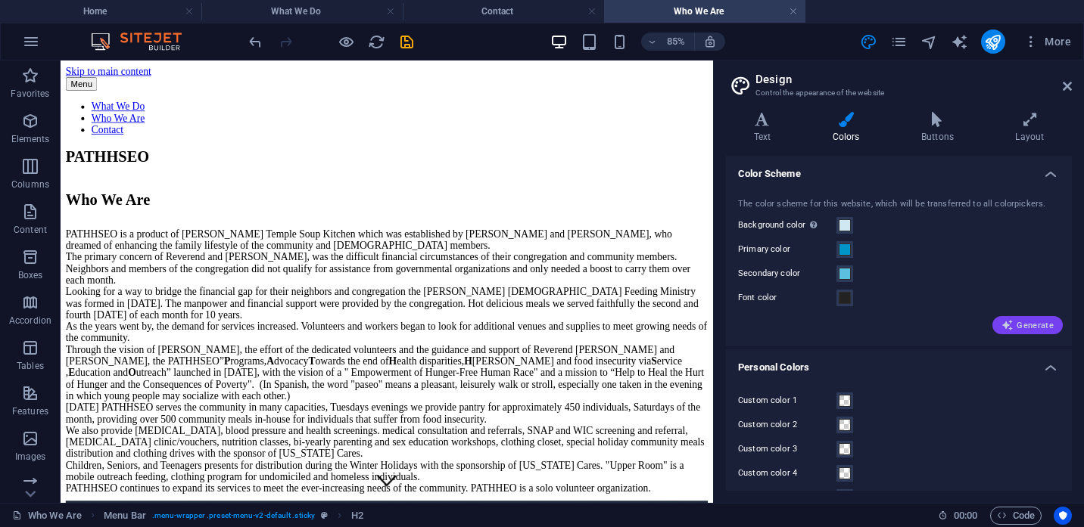
click at [1040, 327] on span "Generate" at bounding box center [1027, 325] width 52 height 12
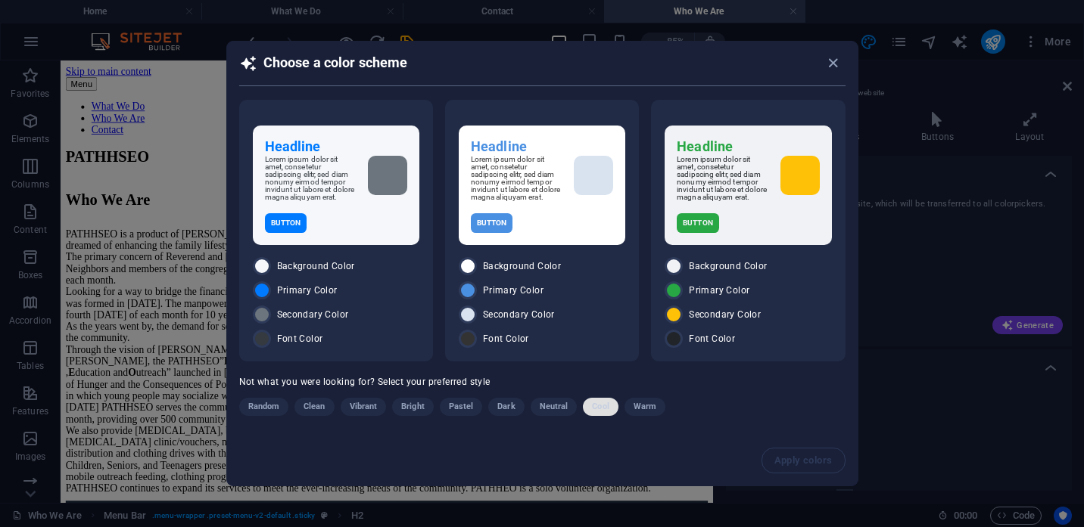
click at [597, 409] on span "Cool" at bounding box center [600, 407] width 17 height 18
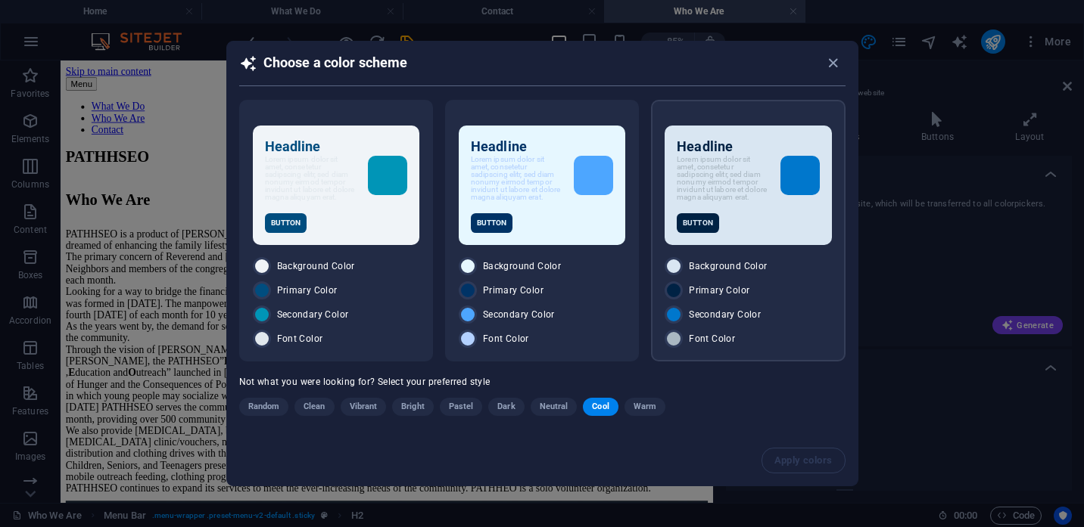
click at [746, 196] on p "Lorem ipsum dolor sit amet, consetetur sadipscing elitr, sed diam nonumy eirmod…" at bounding box center [722, 178] width 91 height 45
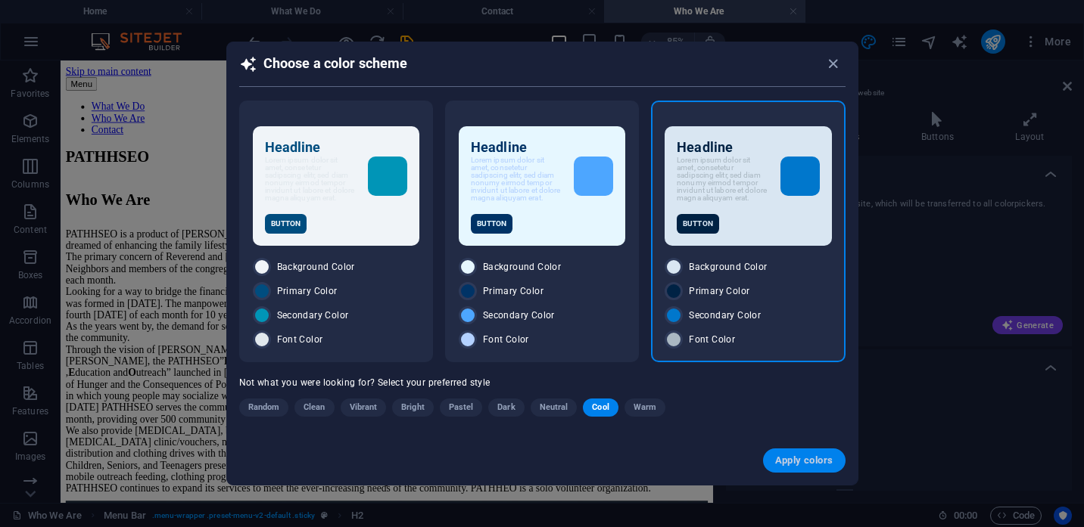
click at [796, 467] on span "Apply colors" at bounding box center [804, 461] width 58 height 12
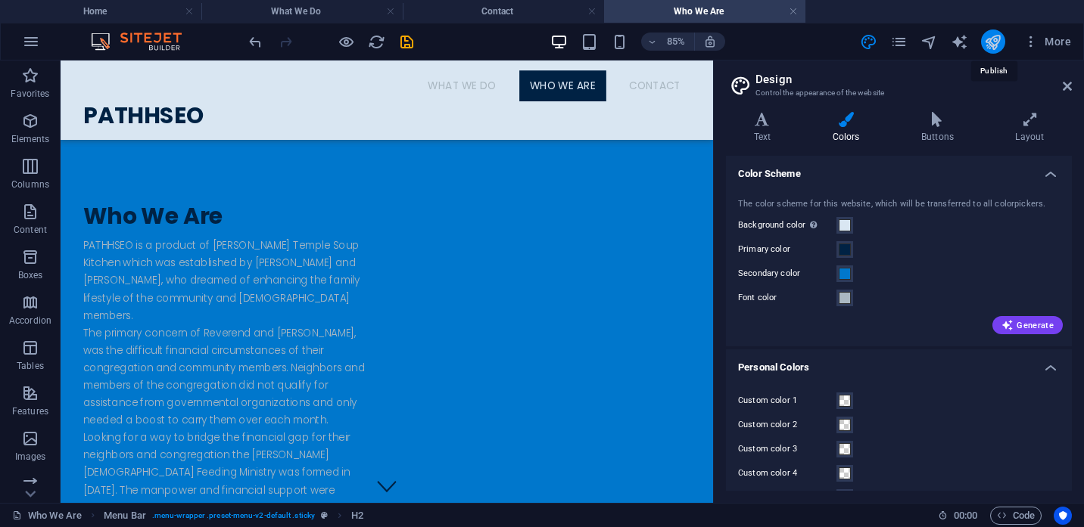
click at [997, 36] on icon "publish" at bounding box center [992, 41] width 17 height 17
